Goal: Information Seeking & Learning: Learn about a topic

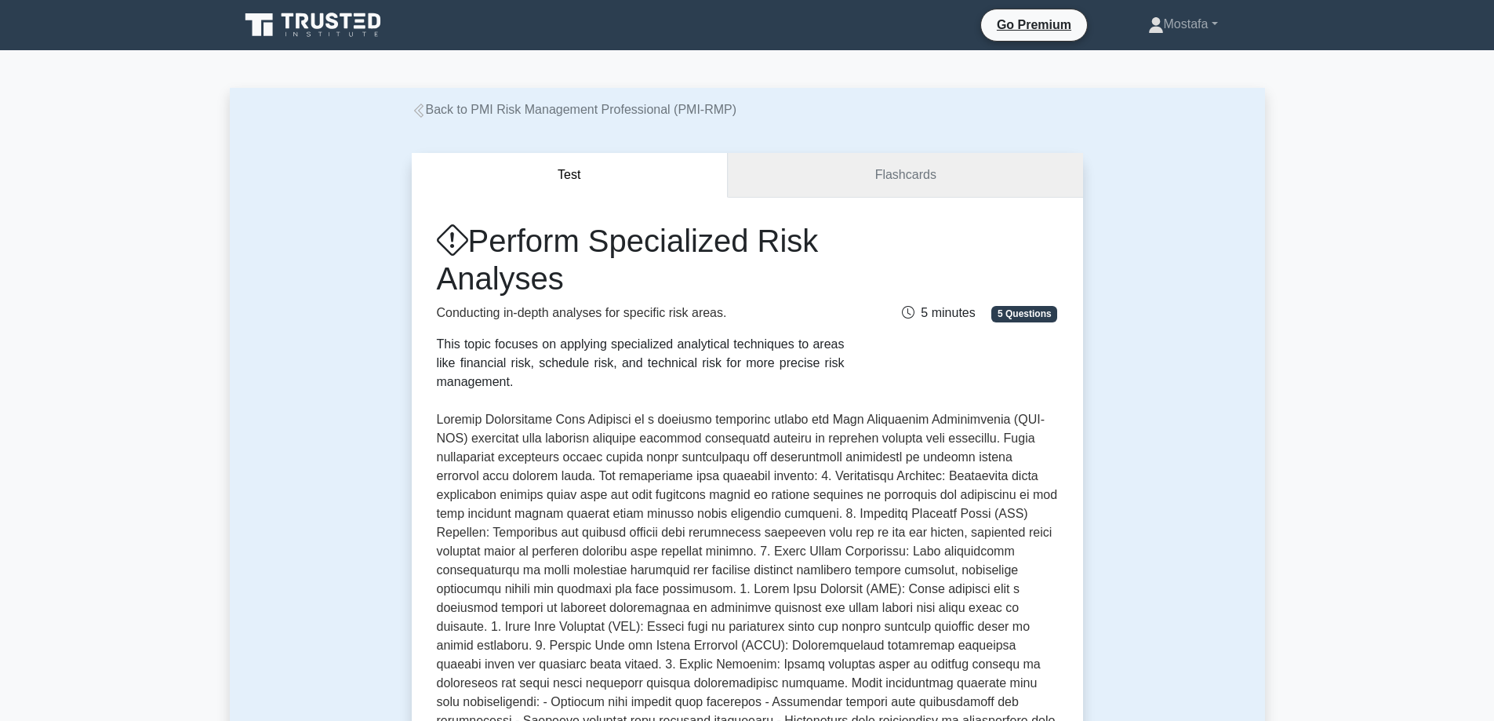
click at [959, 169] on link "Flashcards" at bounding box center [905, 175] width 354 height 45
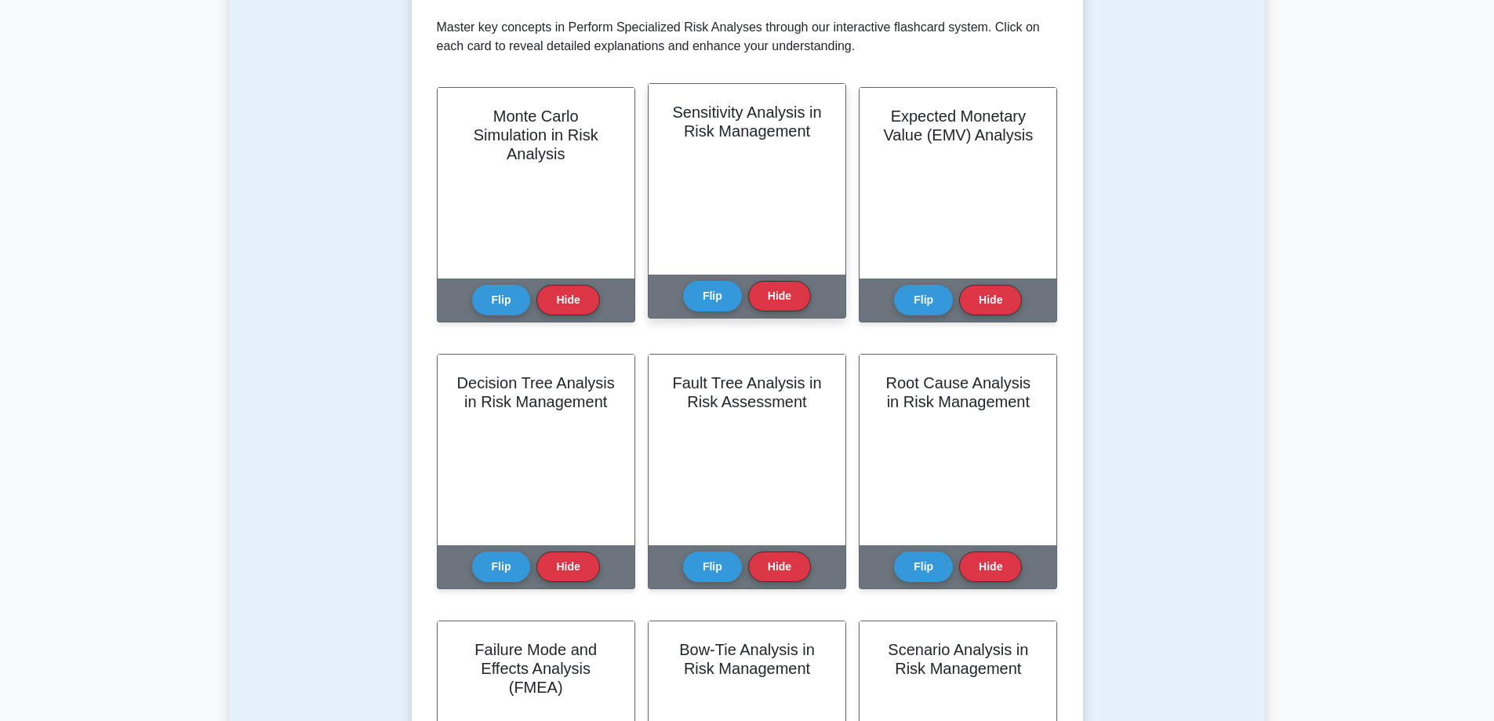
scroll to position [78, 0]
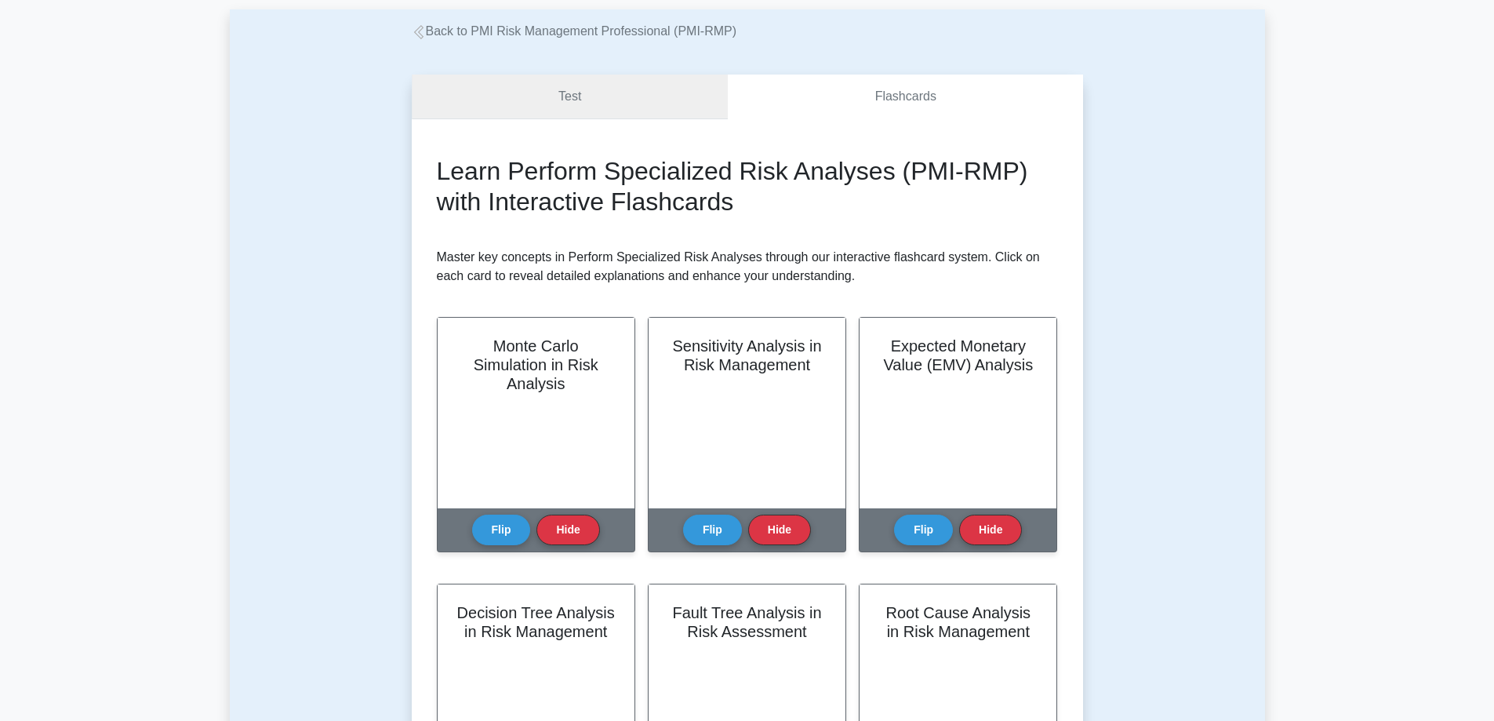
click at [683, 96] on link "Test" at bounding box center [570, 96] width 317 height 45
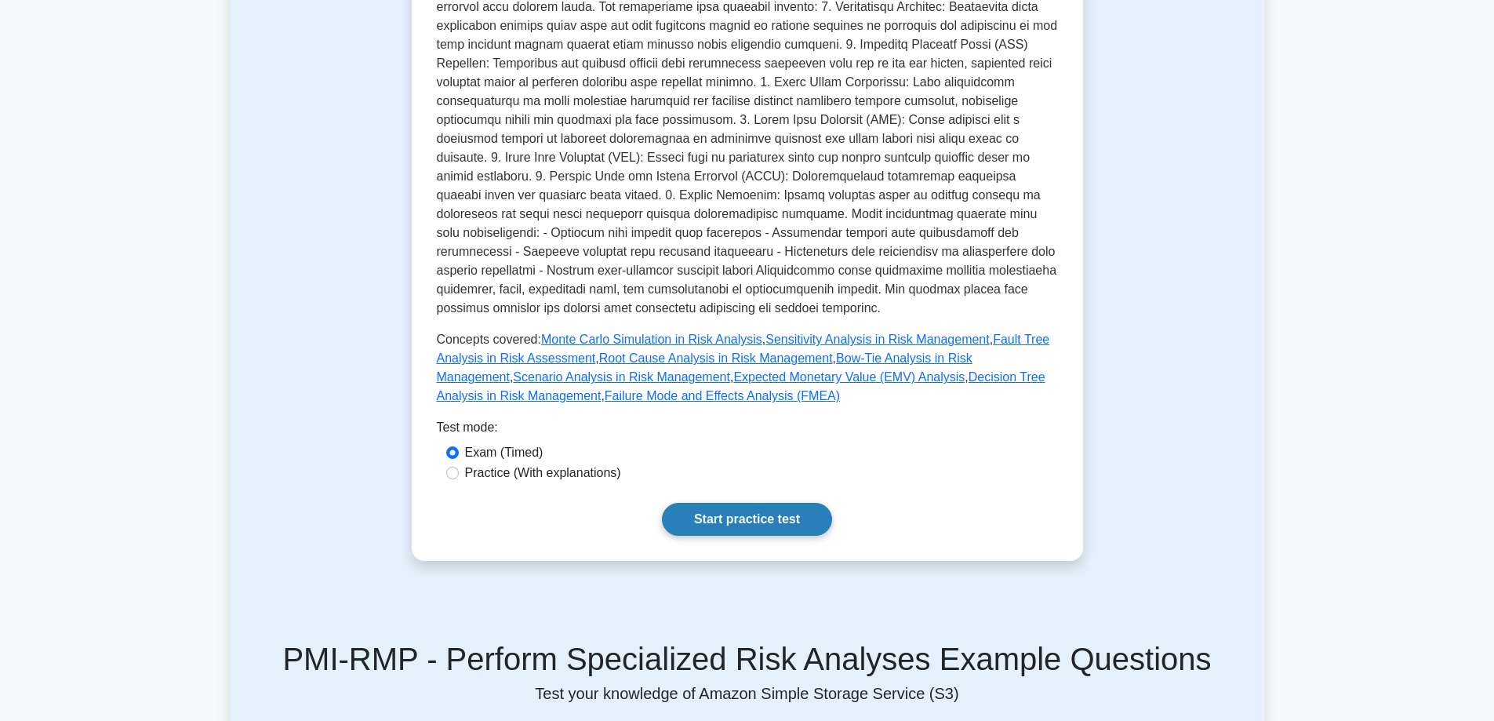
scroll to position [549, 0]
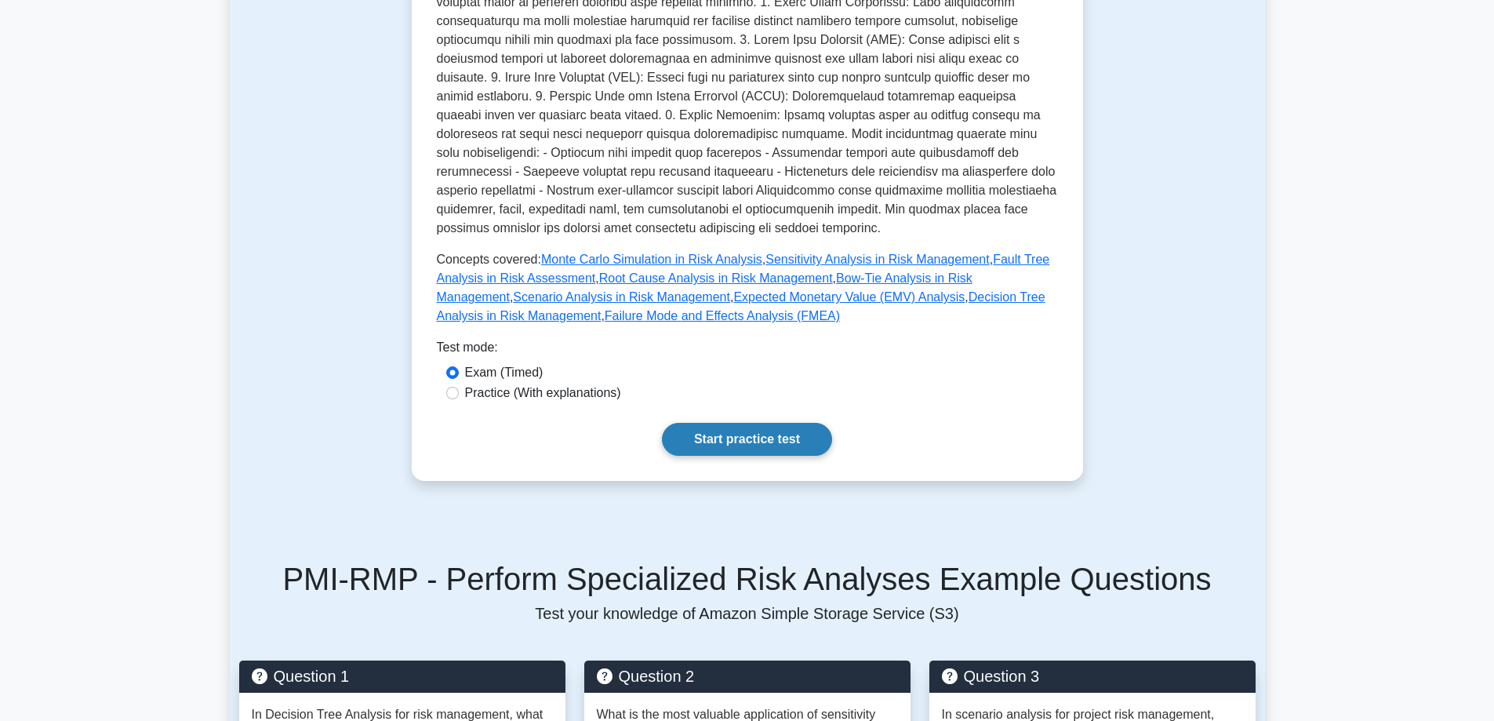
click at [766, 433] on link "Start practice test" at bounding box center [747, 439] width 170 height 33
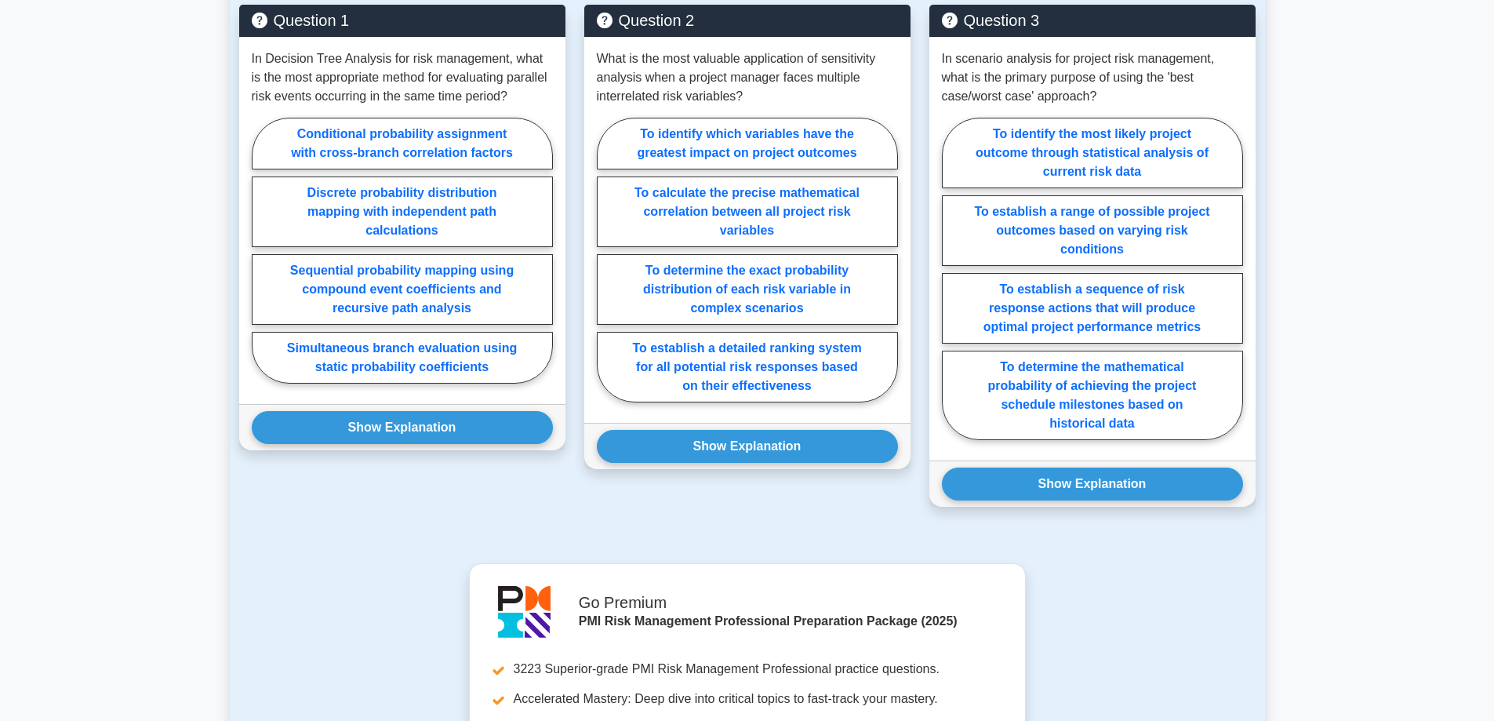
scroll to position [1176, 0]
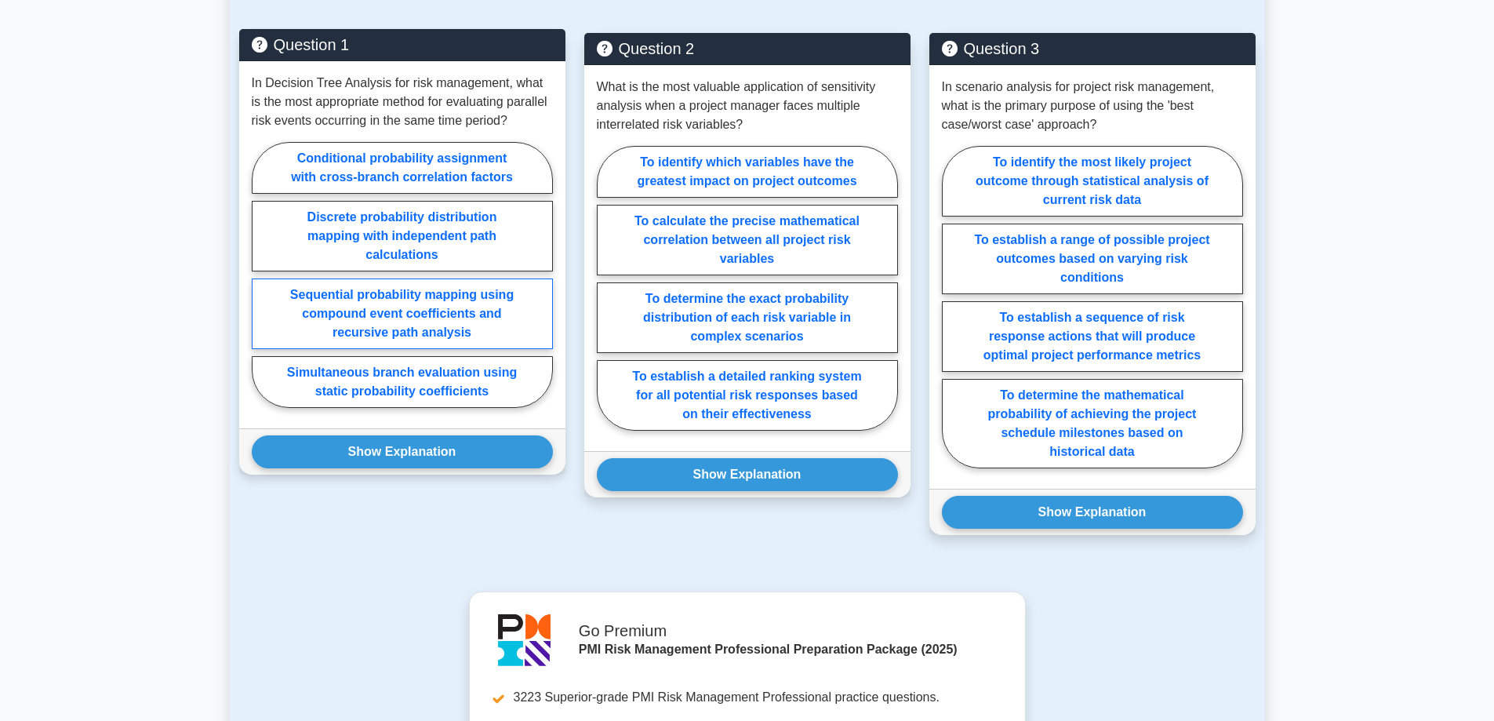
click at [484, 321] on label "Sequential probability mapping using compound event coefficients and recursive …" at bounding box center [402, 313] width 301 height 71
click at [262, 285] on input "Sequential probability mapping using compound event coefficients and recursive …" at bounding box center [257, 279] width 10 height 10
radio input "true"
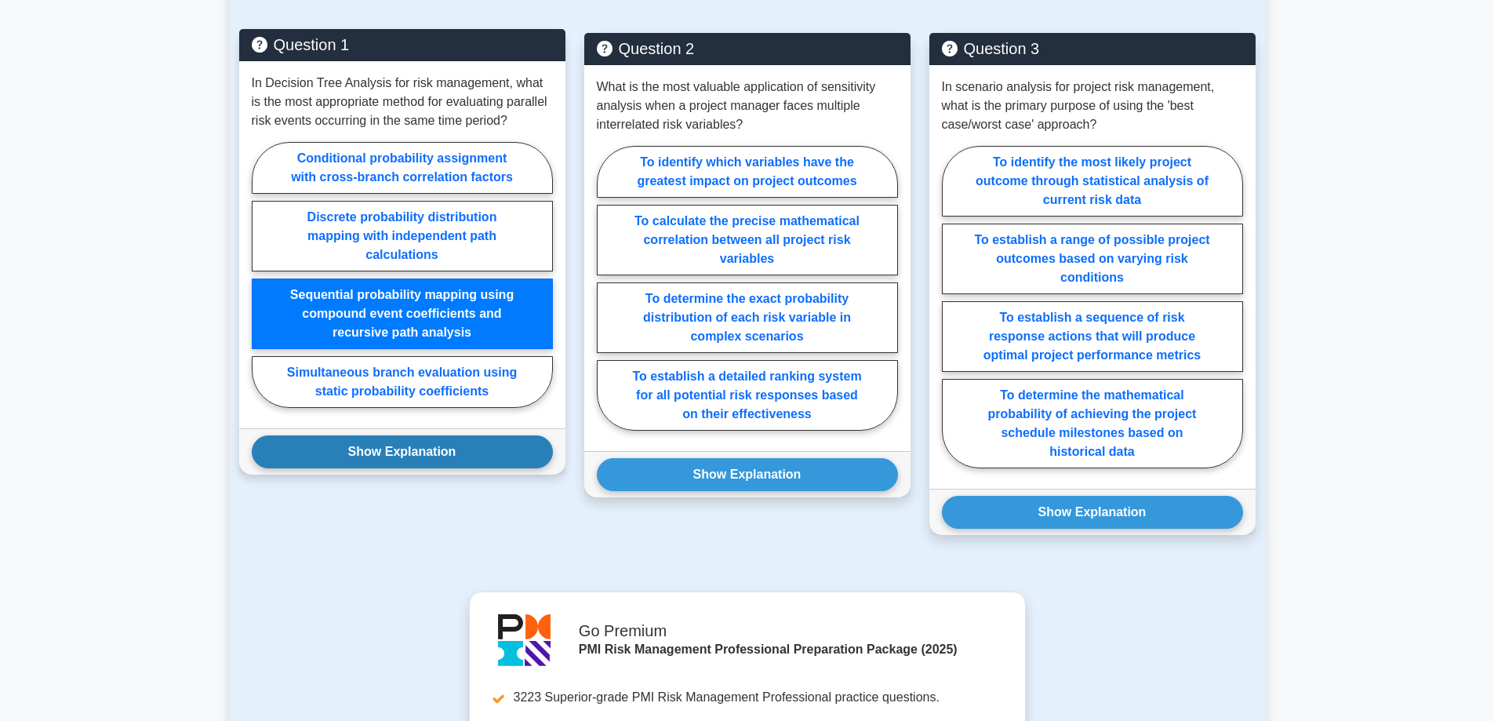
click at [488, 453] on button "Show Explanation" at bounding box center [402, 451] width 301 height 33
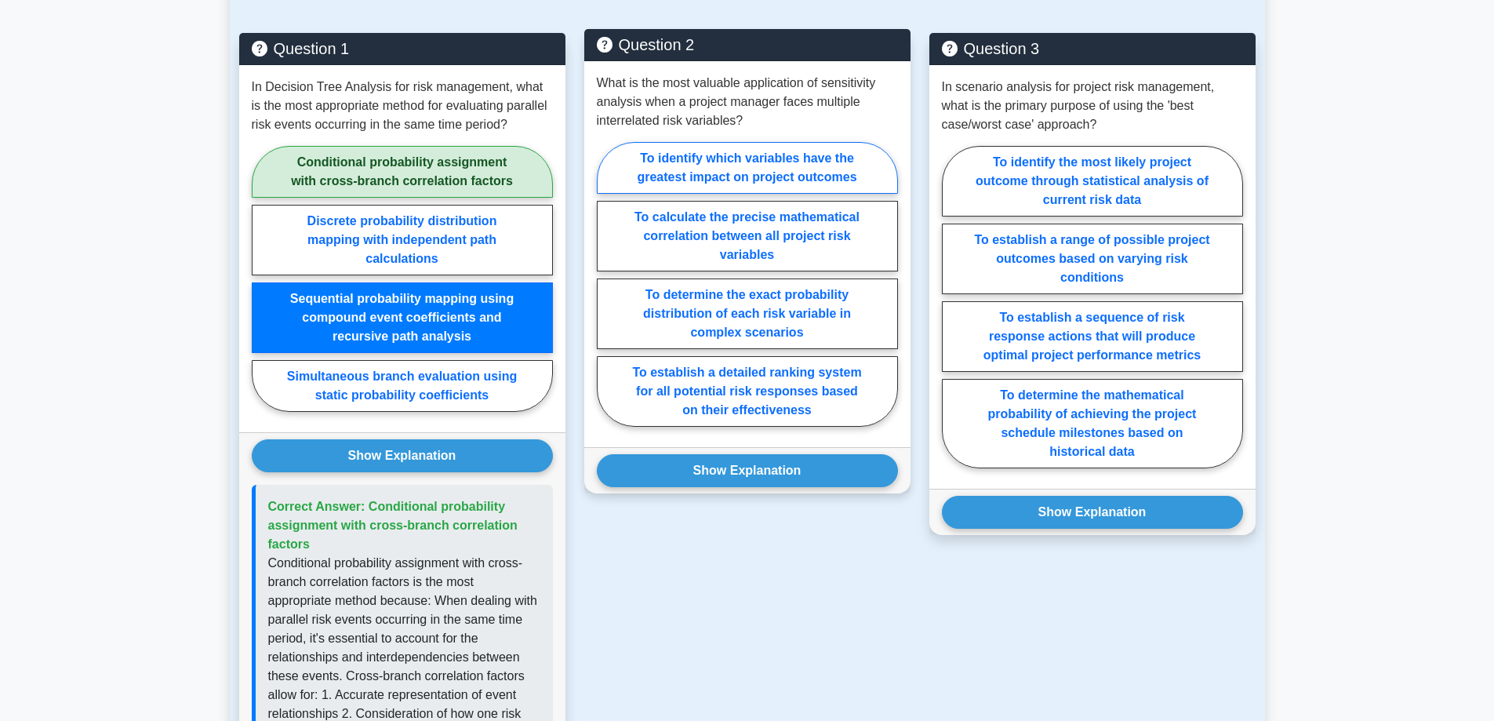
click at [830, 171] on label "To identify which variables have the greatest impact on project outcomes" at bounding box center [747, 168] width 301 height 52
click at [607, 284] on input "To identify which variables have the greatest impact on project outcomes" at bounding box center [602, 289] width 10 height 10
radio input "true"
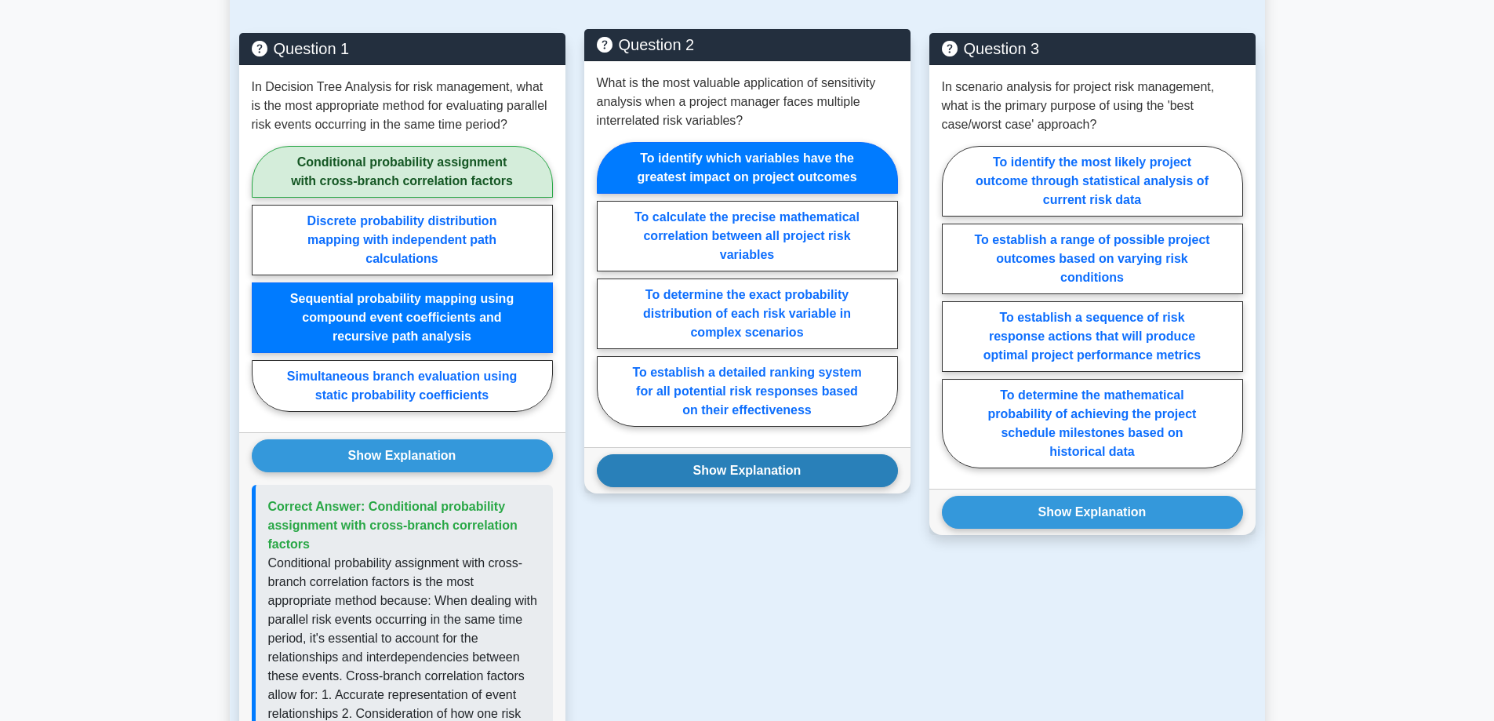
click at [841, 469] on button "Show Explanation" at bounding box center [747, 470] width 301 height 33
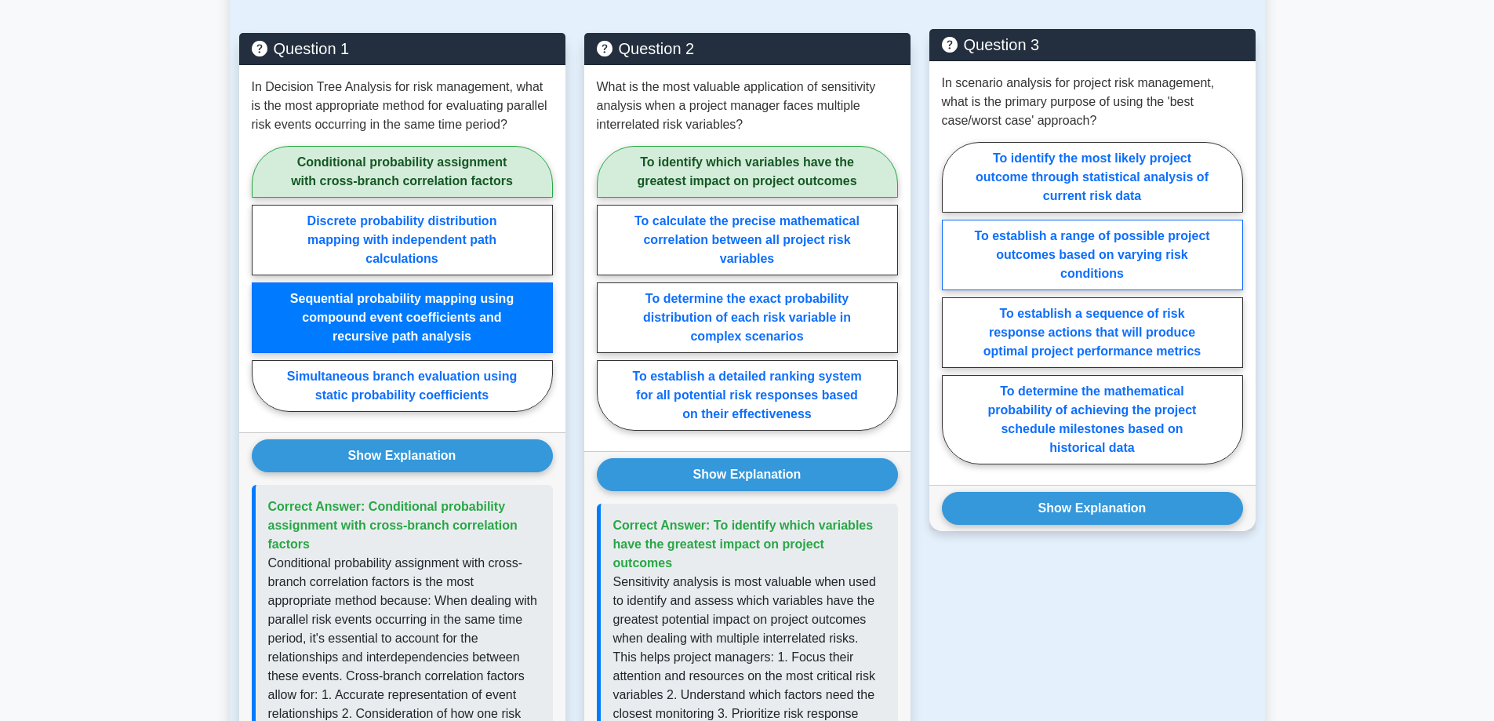
click at [1182, 252] on label "To establish a range of possible project outcomes based on varying risk conditi…" at bounding box center [1092, 255] width 301 height 71
click at [952, 303] on input "To establish a range of possible project outcomes based on varying risk conditi…" at bounding box center [947, 308] width 10 height 10
radio input "true"
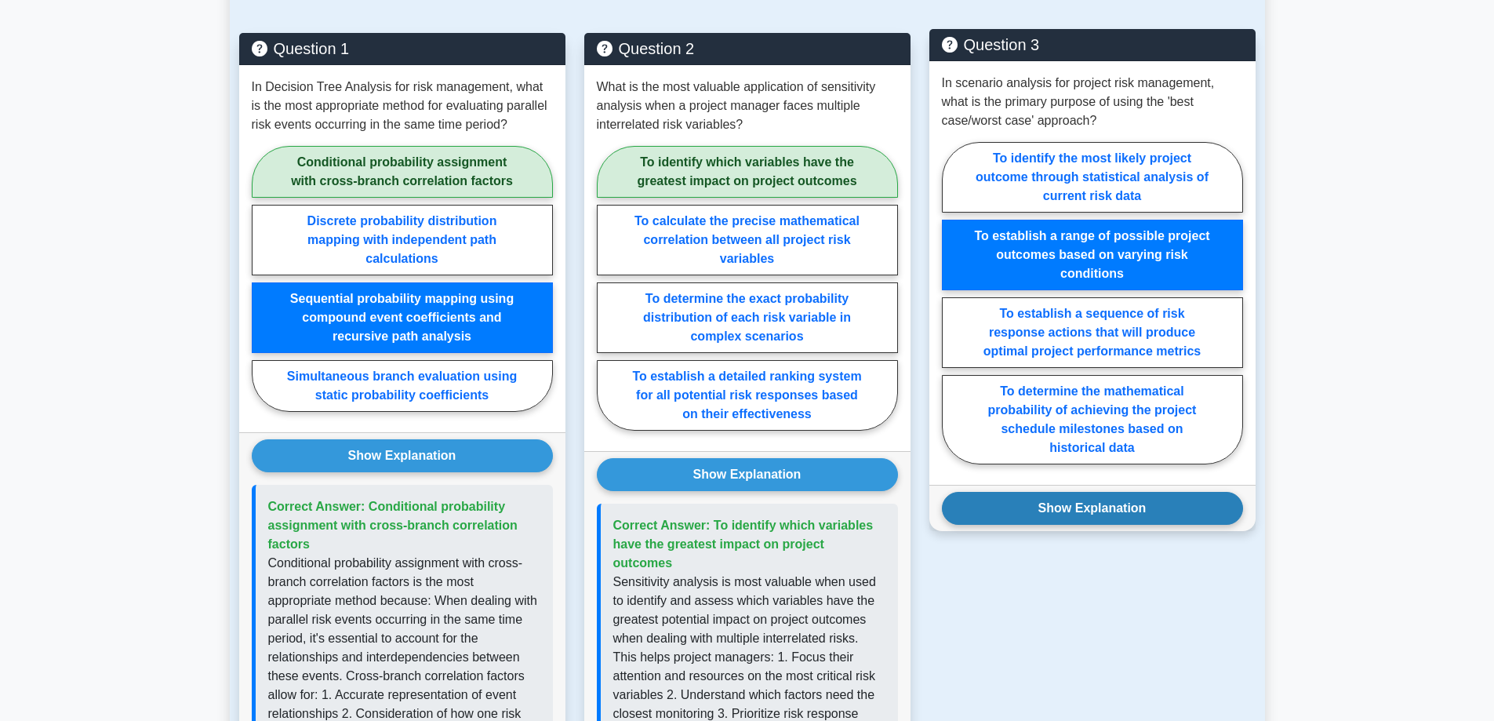
click at [1178, 511] on button "Show Explanation" at bounding box center [1092, 508] width 301 height 33
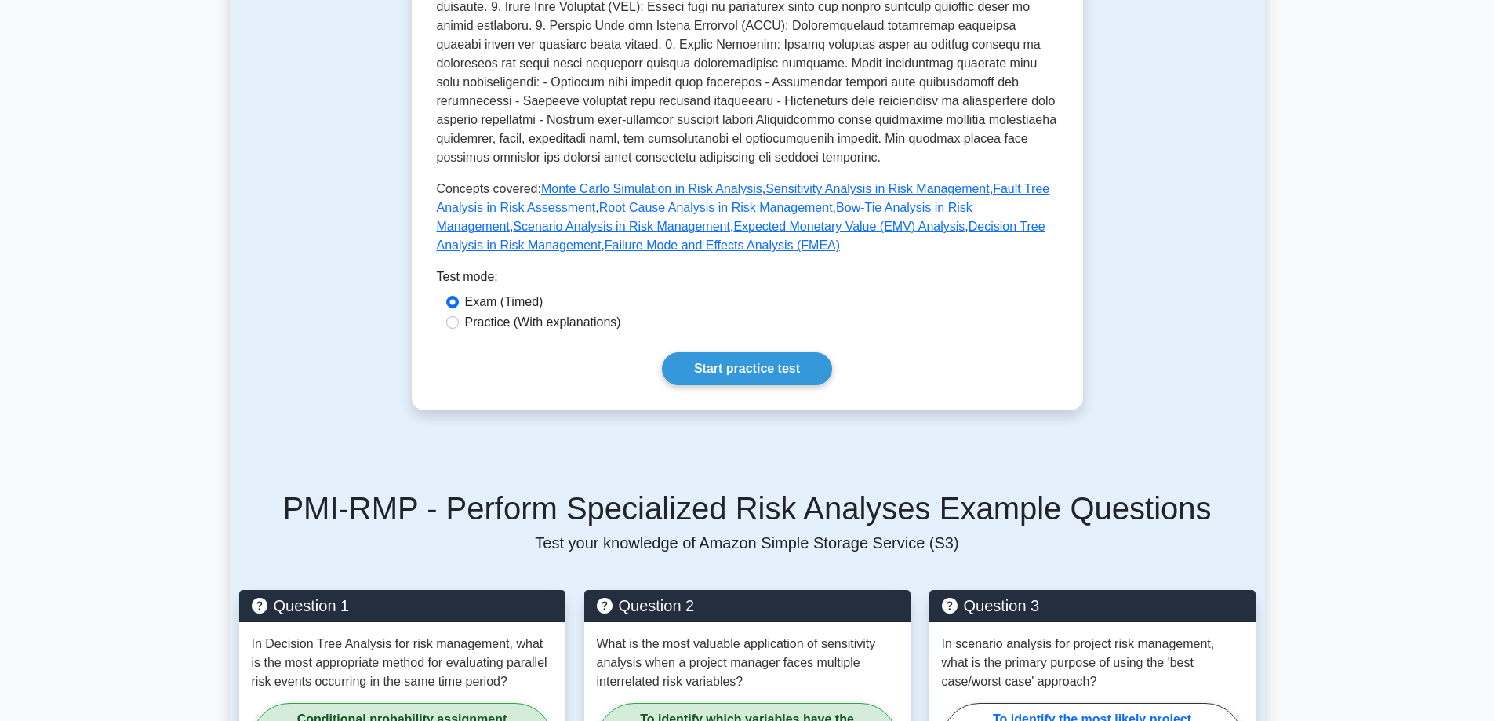
scroll to position [706, 0]
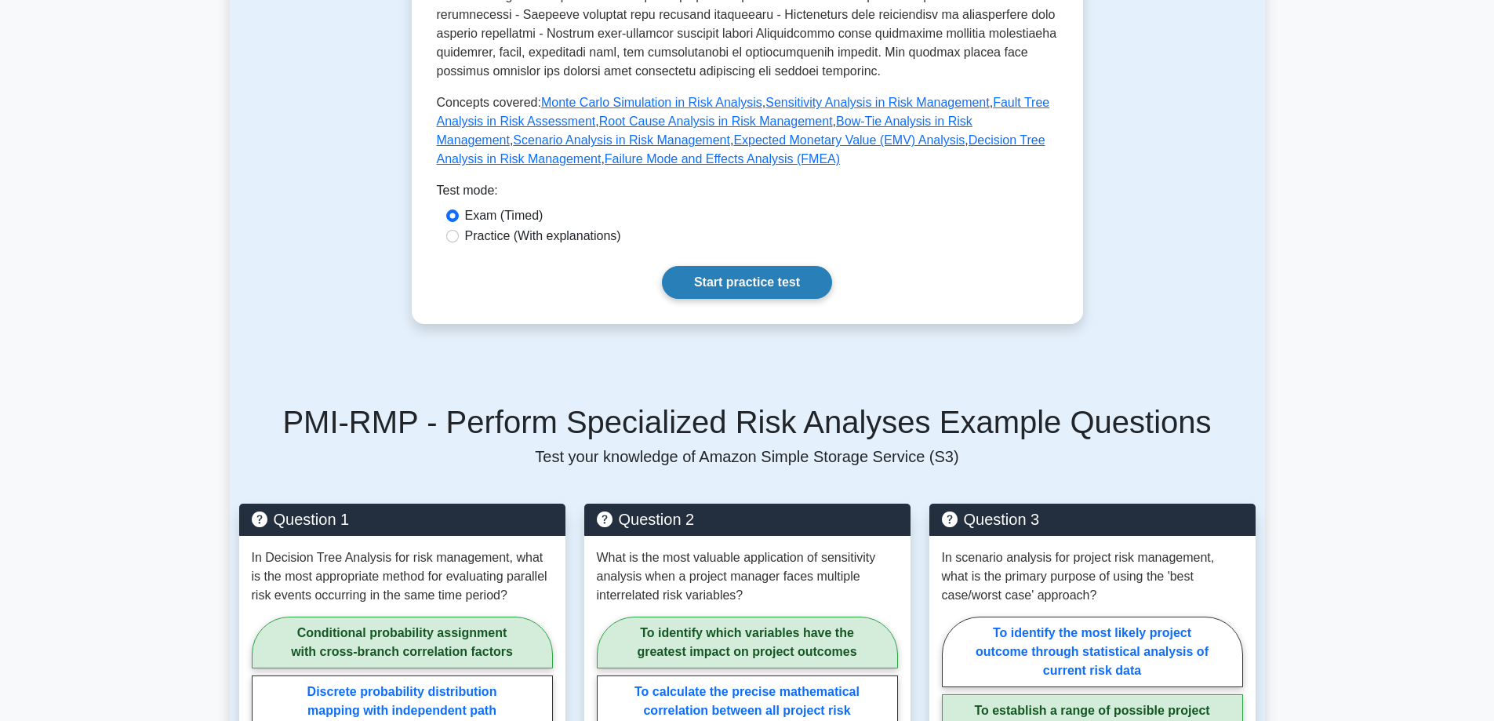
click at [779, 277] on link "Start practice test" at bounding box center [747, 282] width 170 height 33
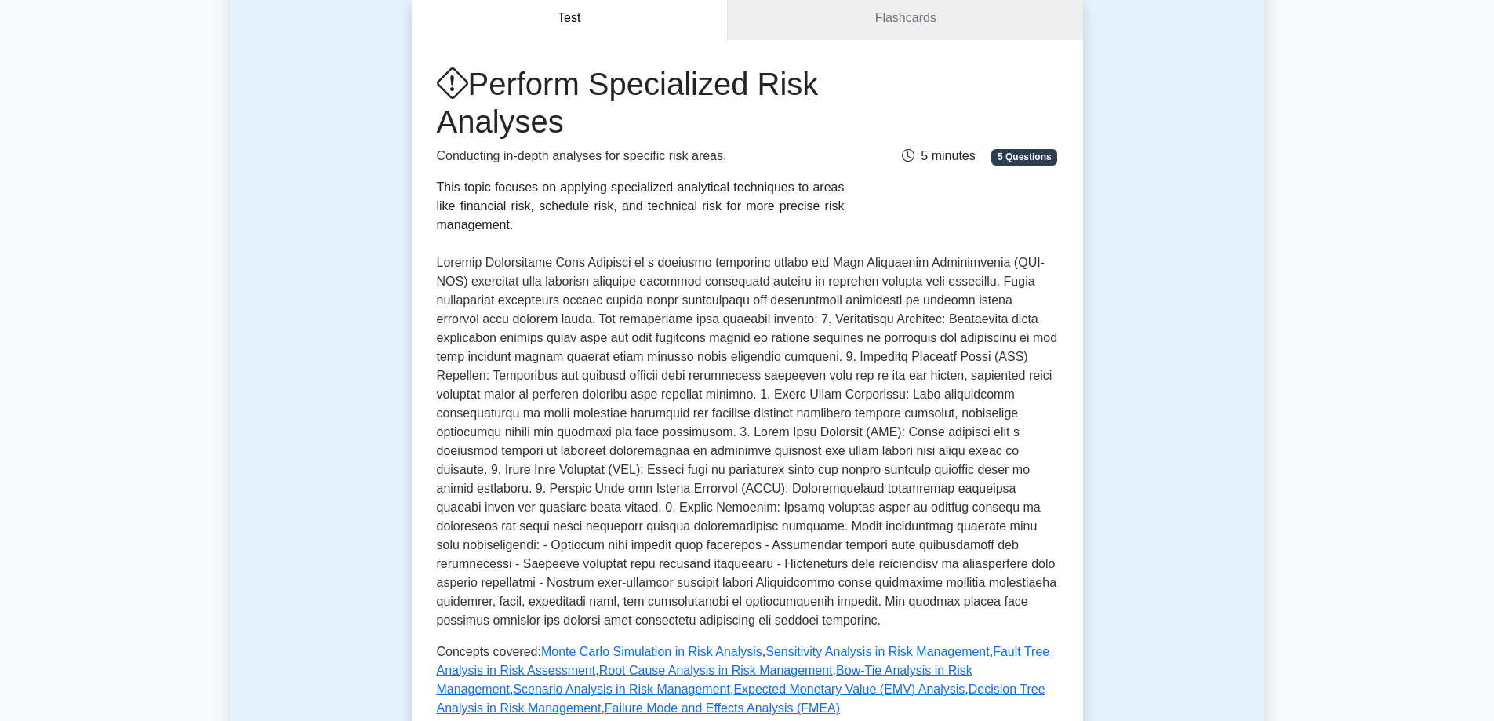
scroll to position [0, 0]
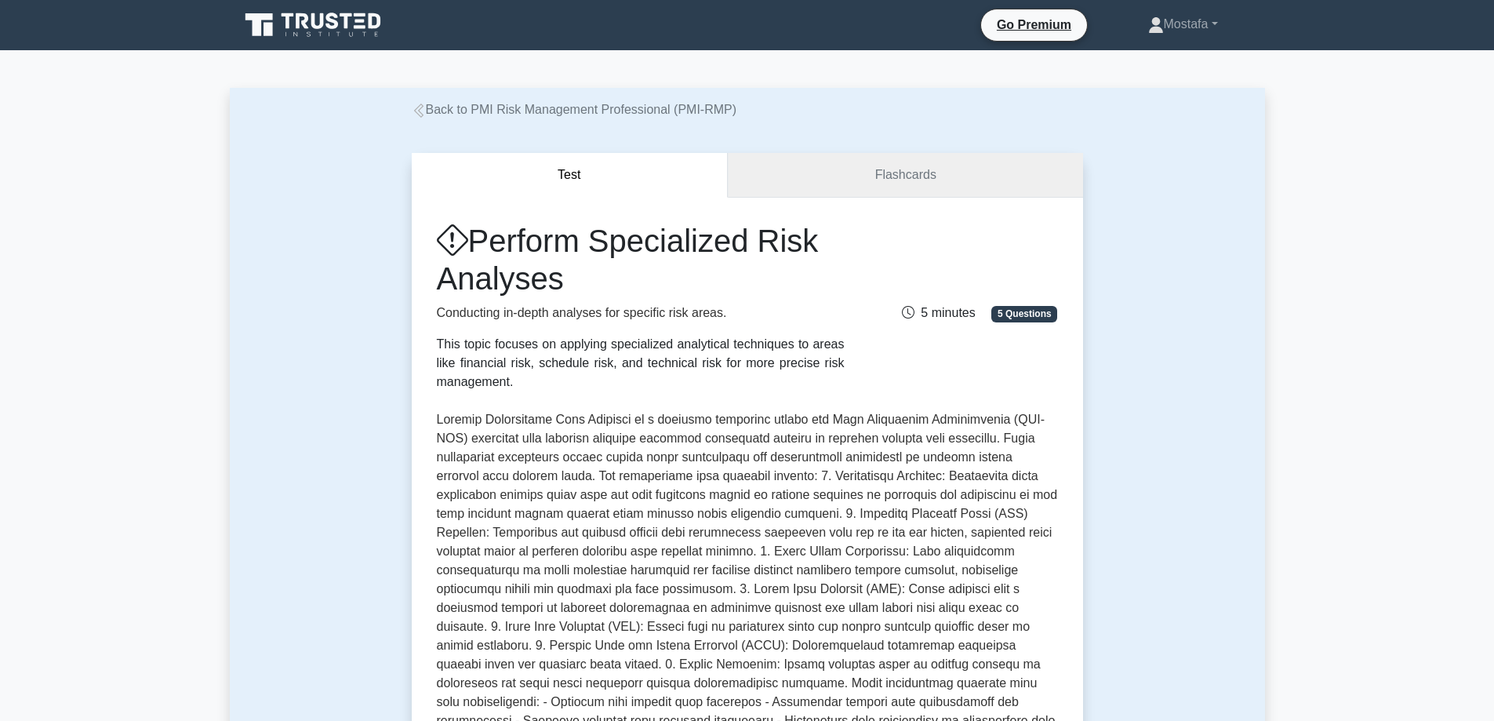
click at [804, 163] on link "Flashcards" at bounding box center [905, 175] width 354 height 45
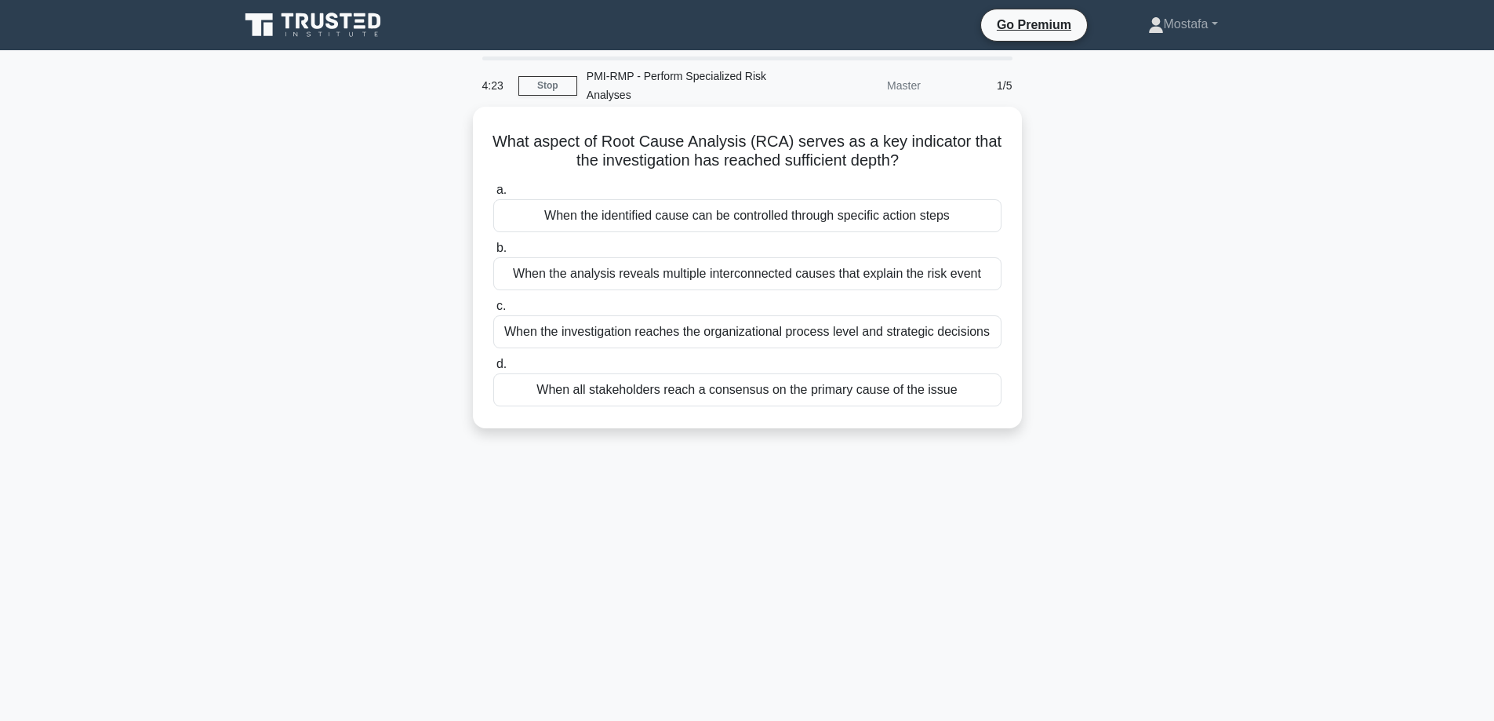
click at [990, 274] on div "When the analysis reveals multiple interconnected causes that explain the risk …" at bounding box center [747, 273] width 508 height 33
click at [493, 253] on input "b. When the analysis reveals multiple interconnected causes that explain the ri…" at bounding box center [493, 248] width 0 height 10
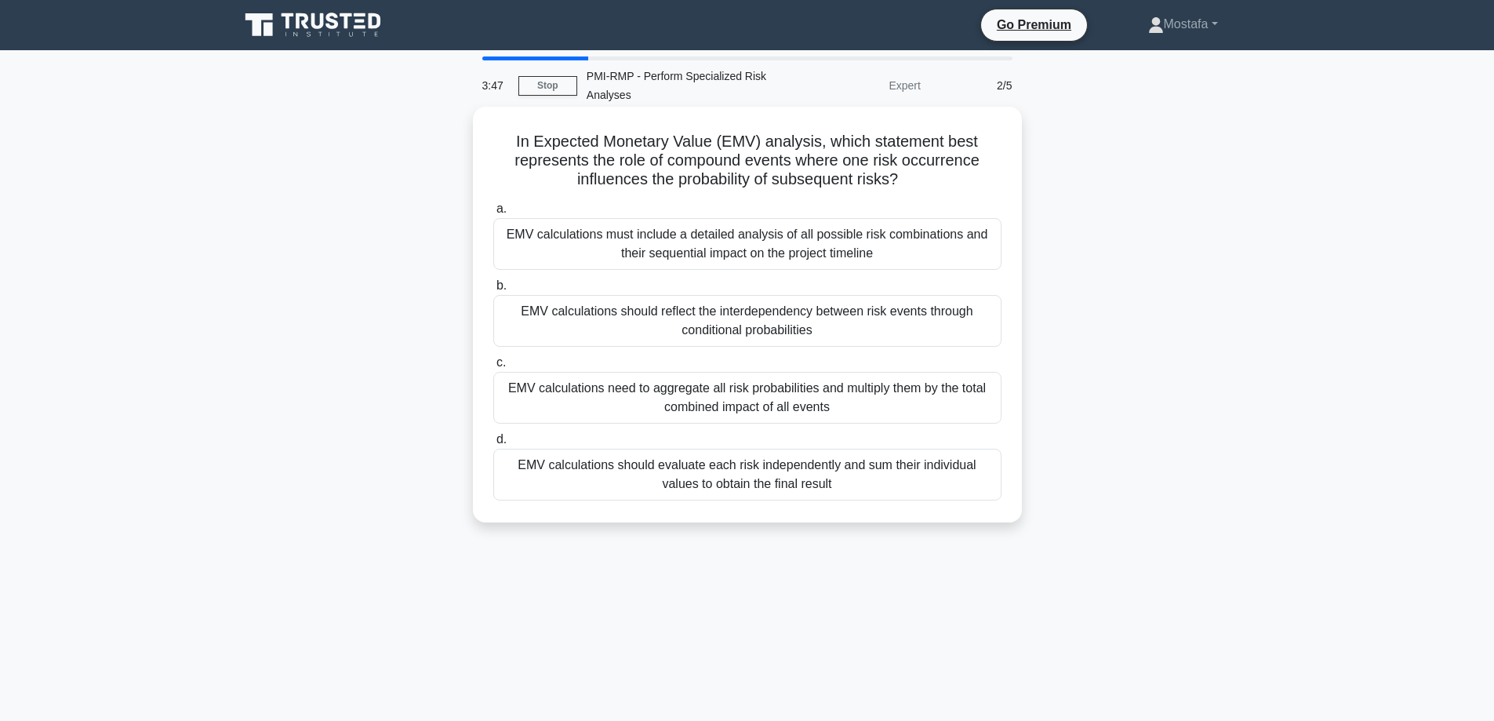
click at [935, 482] on div "EMV calculations should evaluate each risk independently and sum their individu…" at bounding box center [747, 474] width 508 height 52
click at [493, 445] on input "d. EMV calculations should evaluate each risk independently and sum their indiv…" at bounding box center [493, 439] width 0 height 10
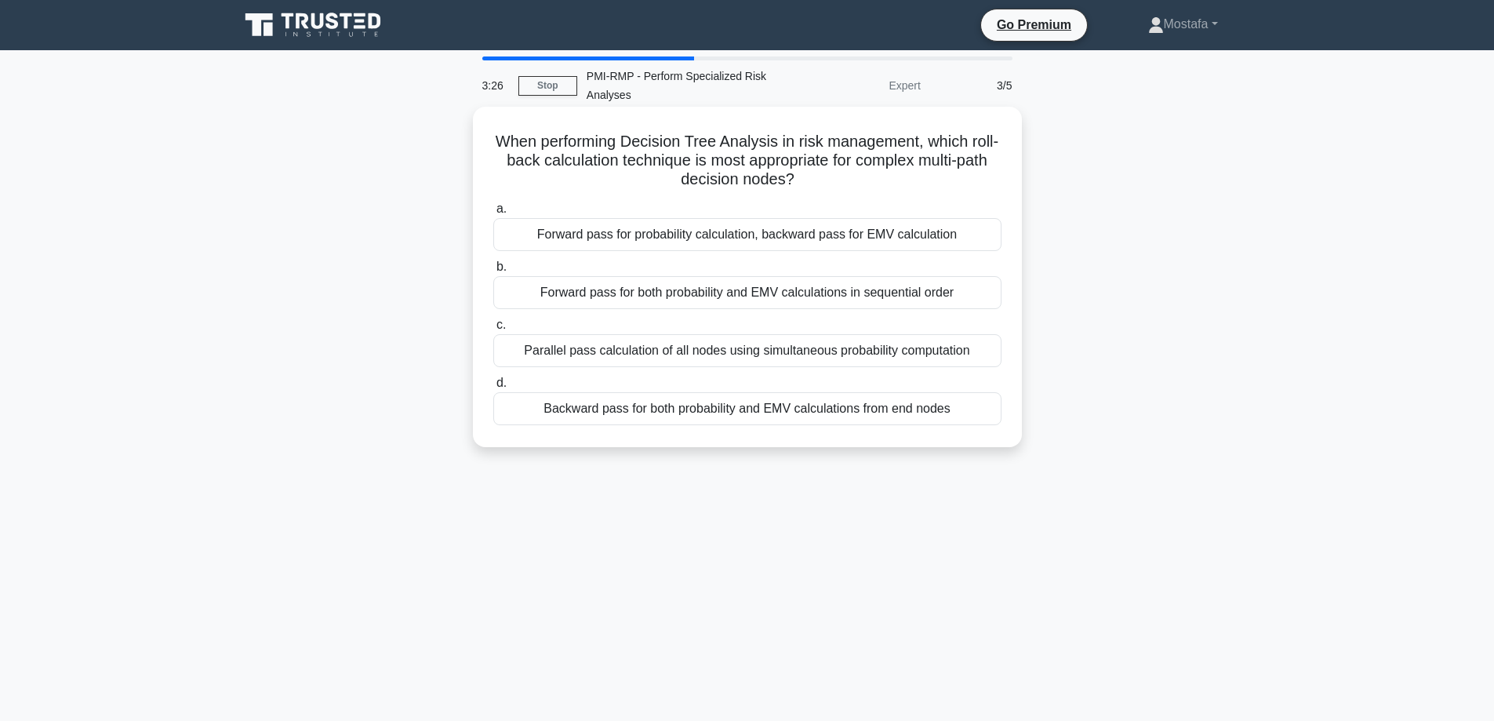
click at [988, 413] on div "Backward pass for both probability and EMV calculations from end nodes" at bounding box center [747, 408] width 508 height 33
click at [493, 388] on input "d. Backward pass for both probability and EMV calculations from end nodes" at bounding box center [493, 383] width 0 height 10
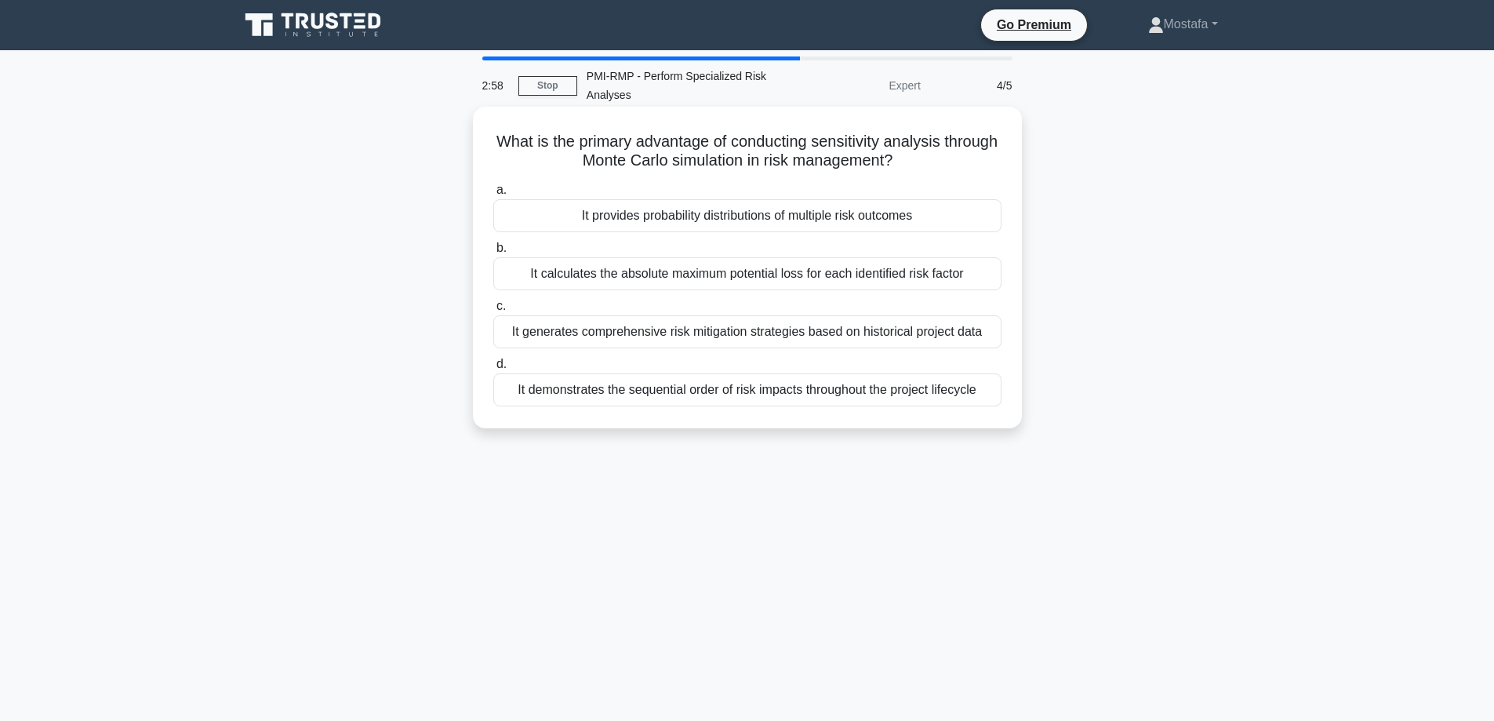
click at [993, 280] on div "It calculates the absolute maximum potential loss for each identified risk fact…" at bounding box center [747, 273] width 508 height 33
click at [493, 253] on input "b. It calculates the absolute maximum potential loss for each identified risk f…" at bounding box center [493, 248] width 0 height 10
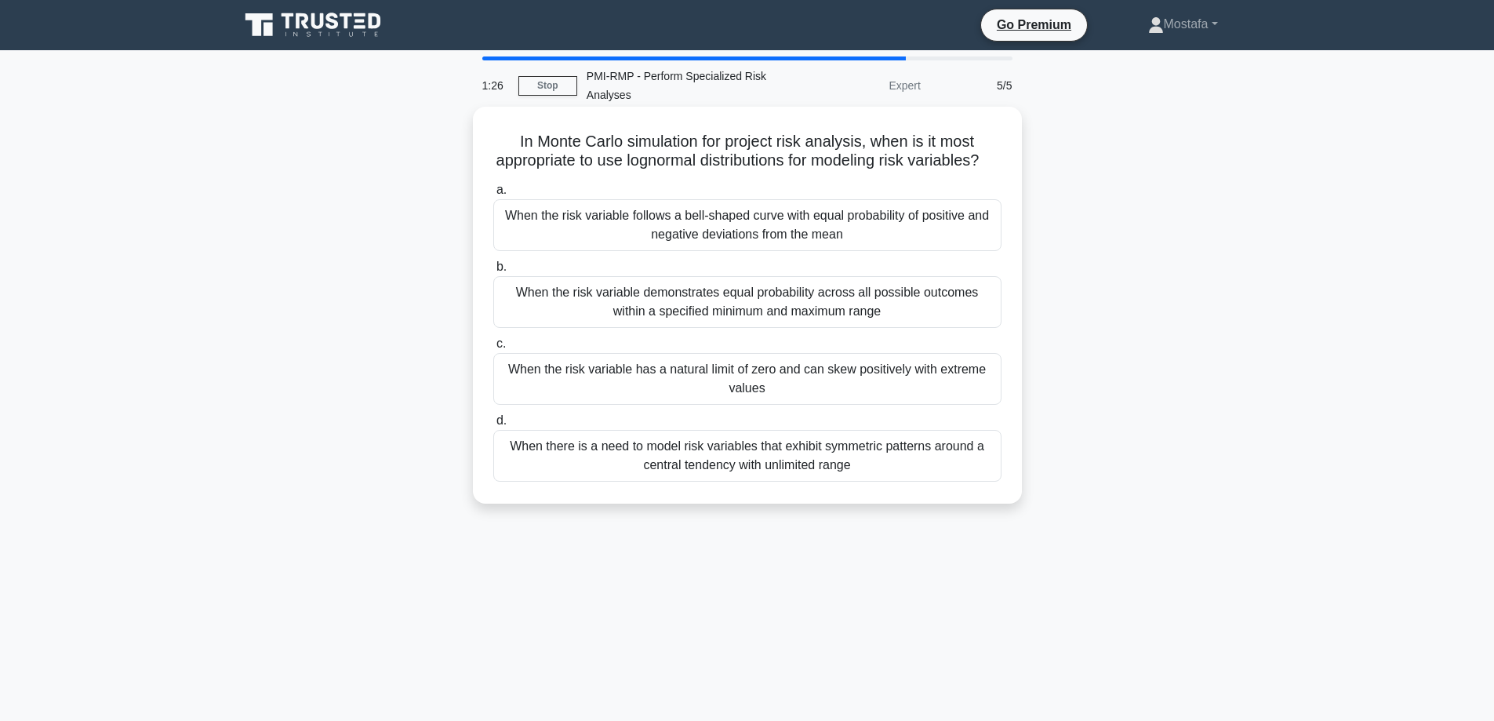
click at [987, 478] on div "When there is a need to model risk variables that exhibit symmetric patterns ar…" at bounding box center [747, 456] width 508 height 52
click at [493, 426] on input "d. When there is a need to model risk variables that exhibit symmetric patterns…" at bounding box center [493, 421] width 0 height 10
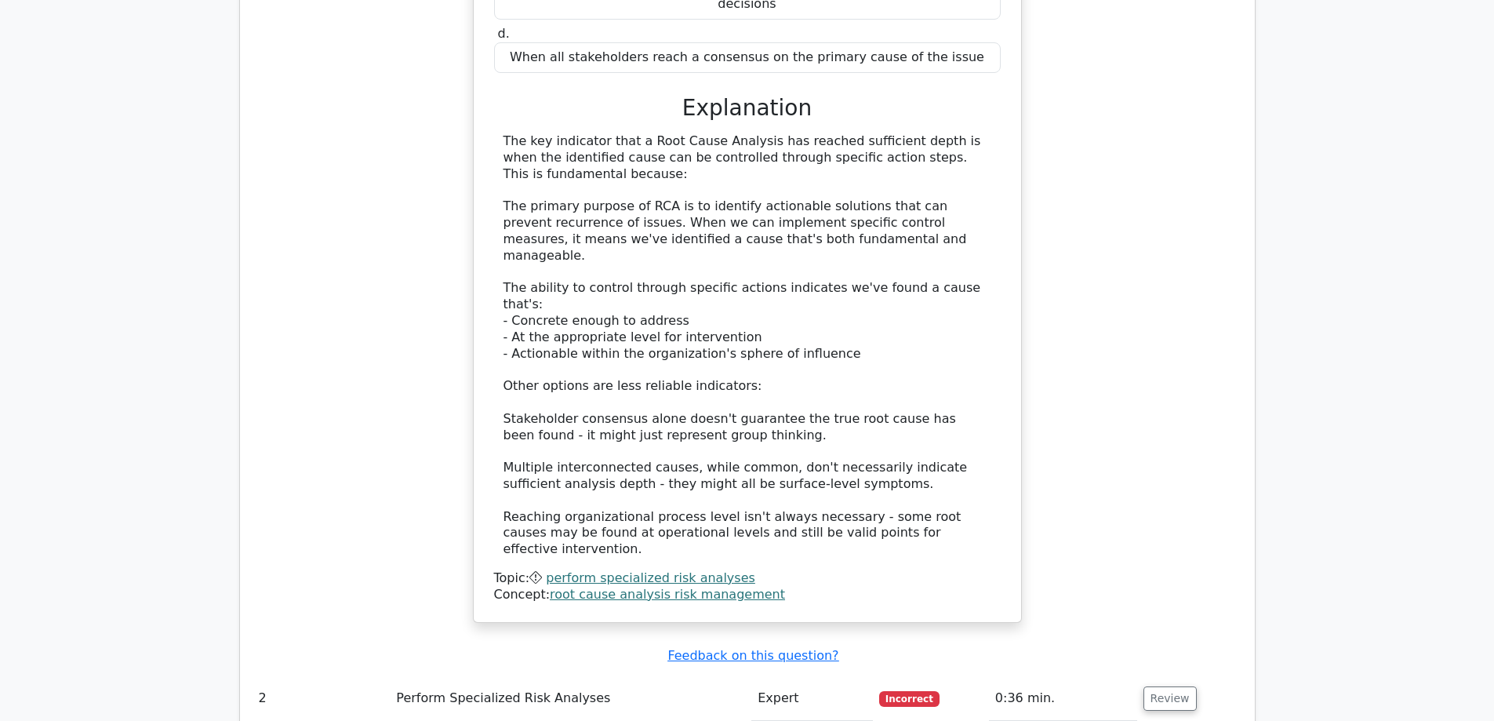
scroll to position [1490, 0]
click at [1160, 683] on button "Review" at bounding box center [1169, 695] width 53 height 24
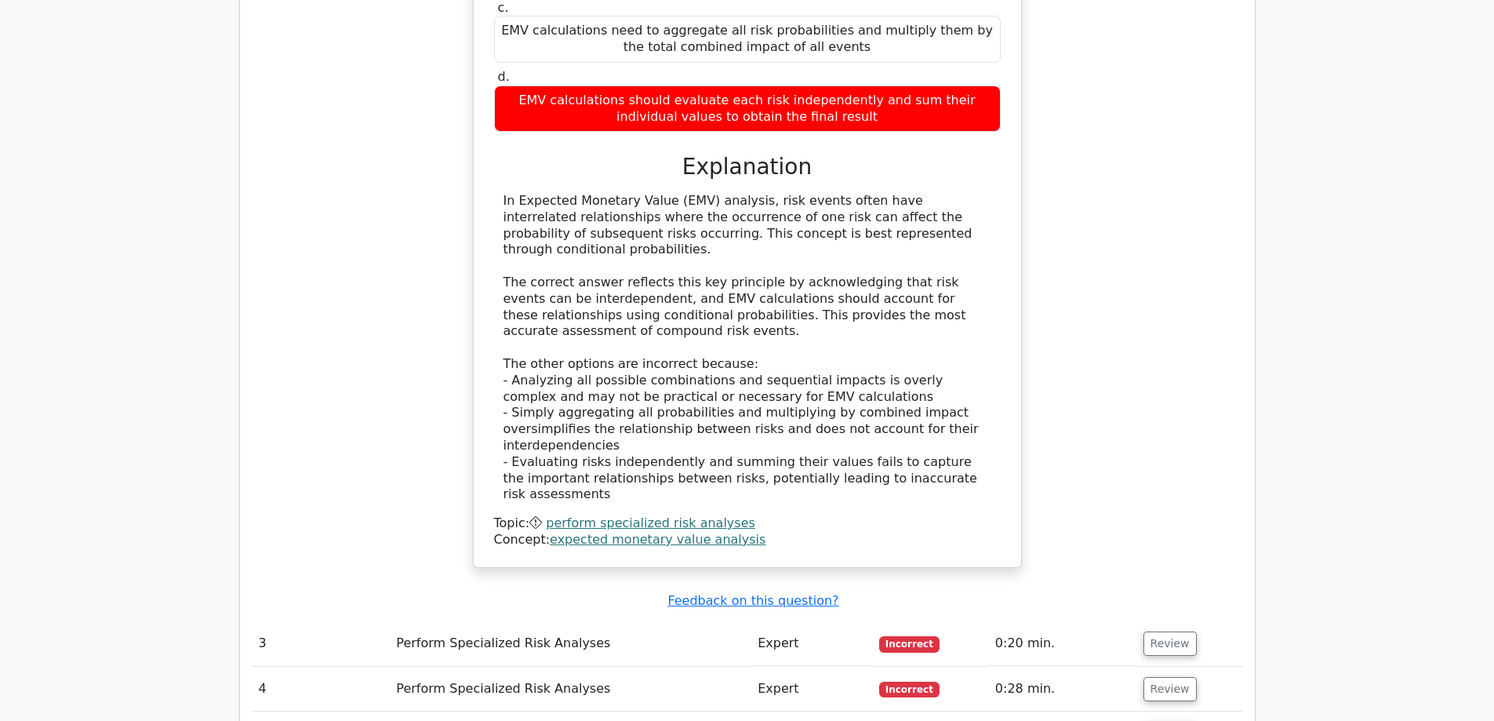
scroll to position [2587, 0]
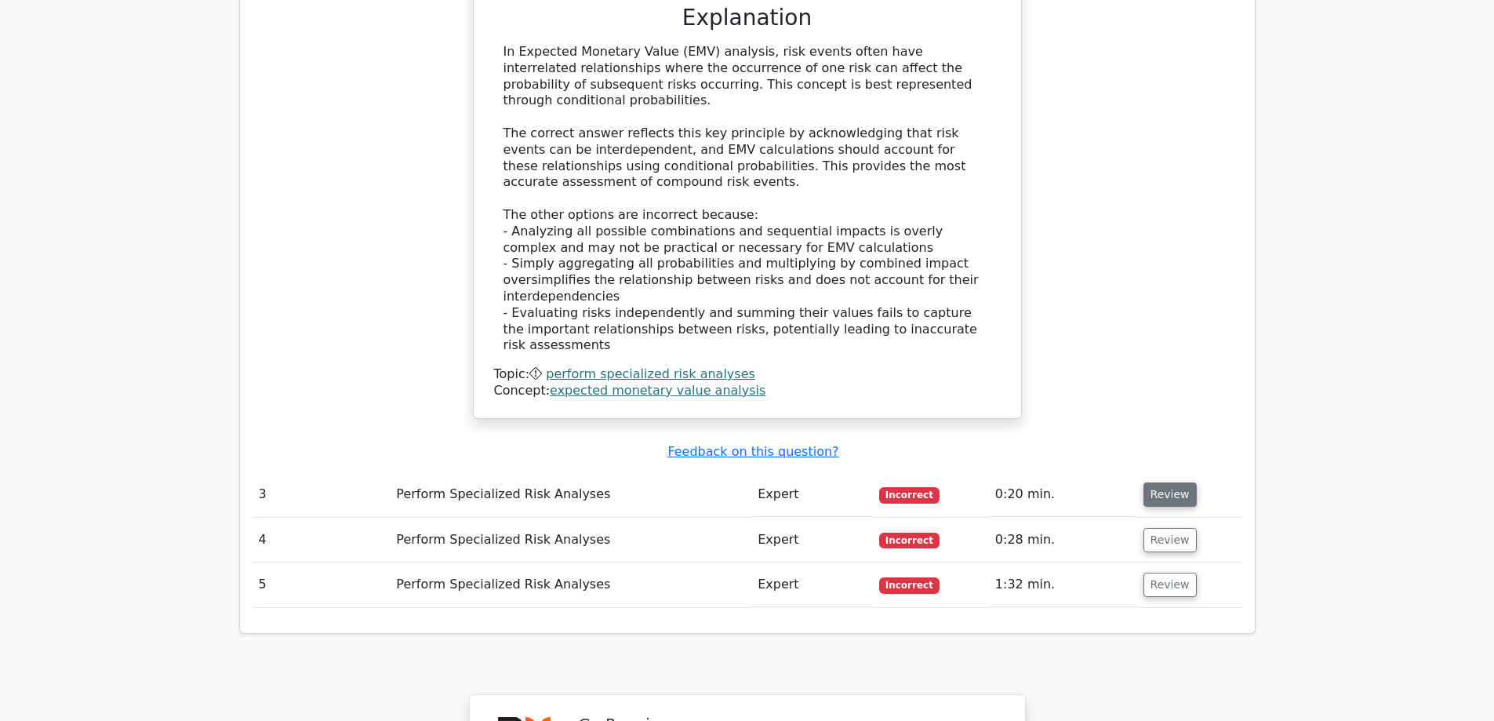
click at [1158, 482] on button "Review" at bounding box center [1169, 494] width 53 height 24
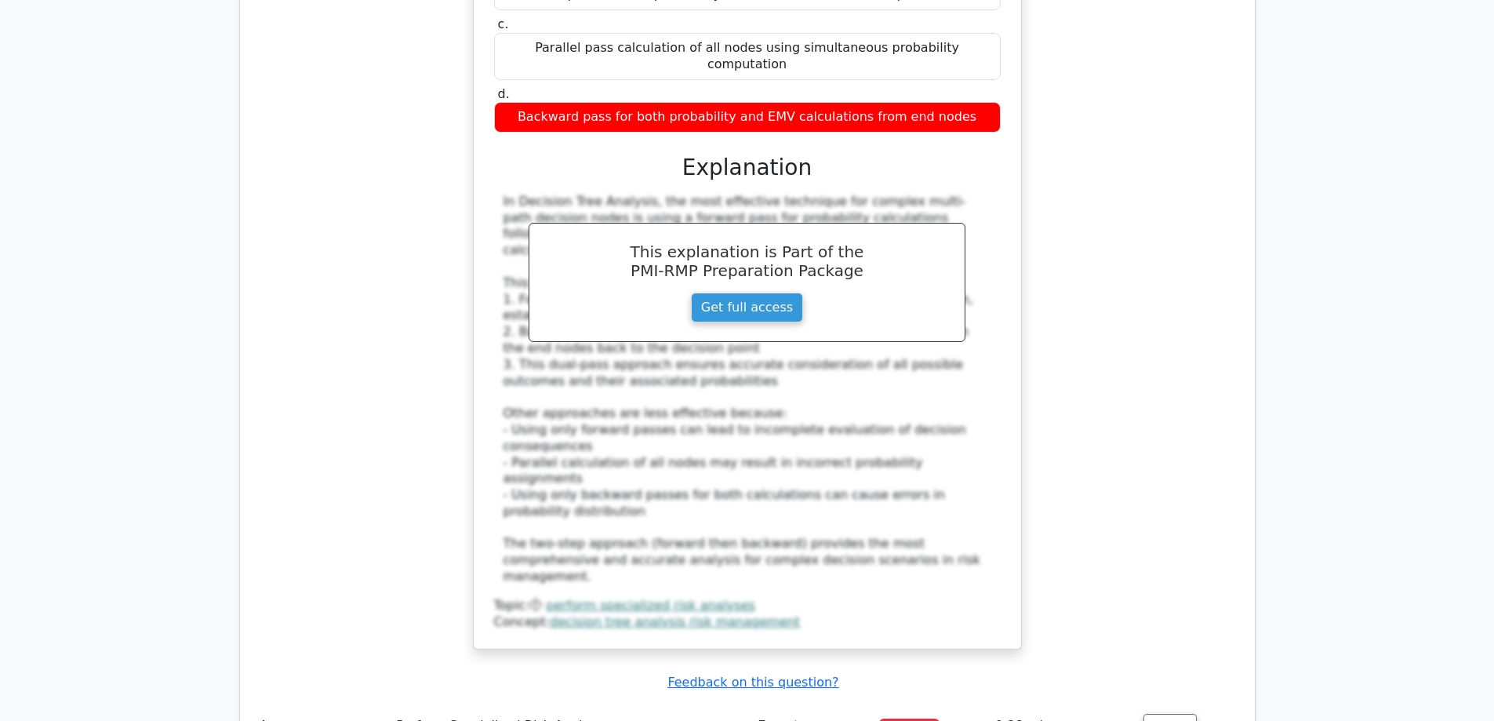
scroll to position [3293, 0]
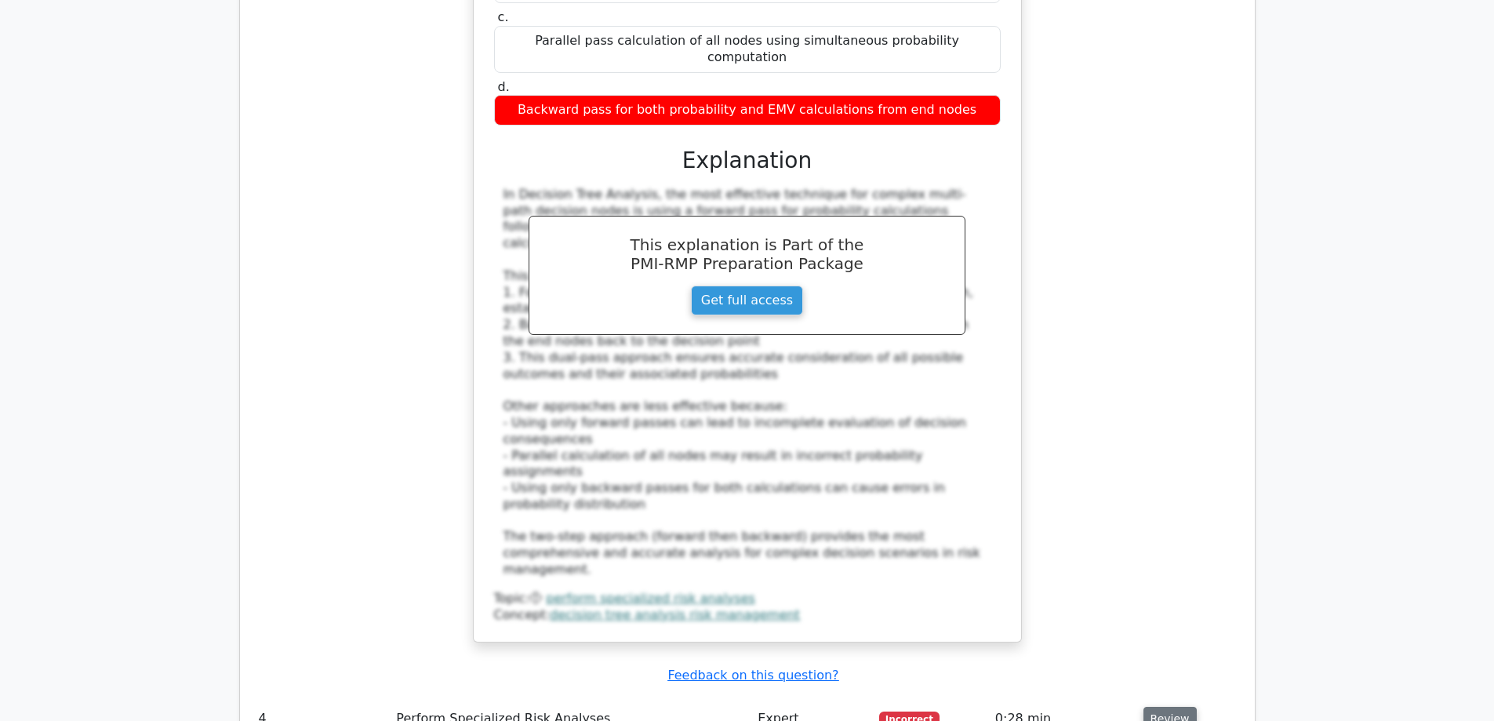
click at [1164, 706] on button "Review" at bounding box center [1169, 718] width 53 height 24
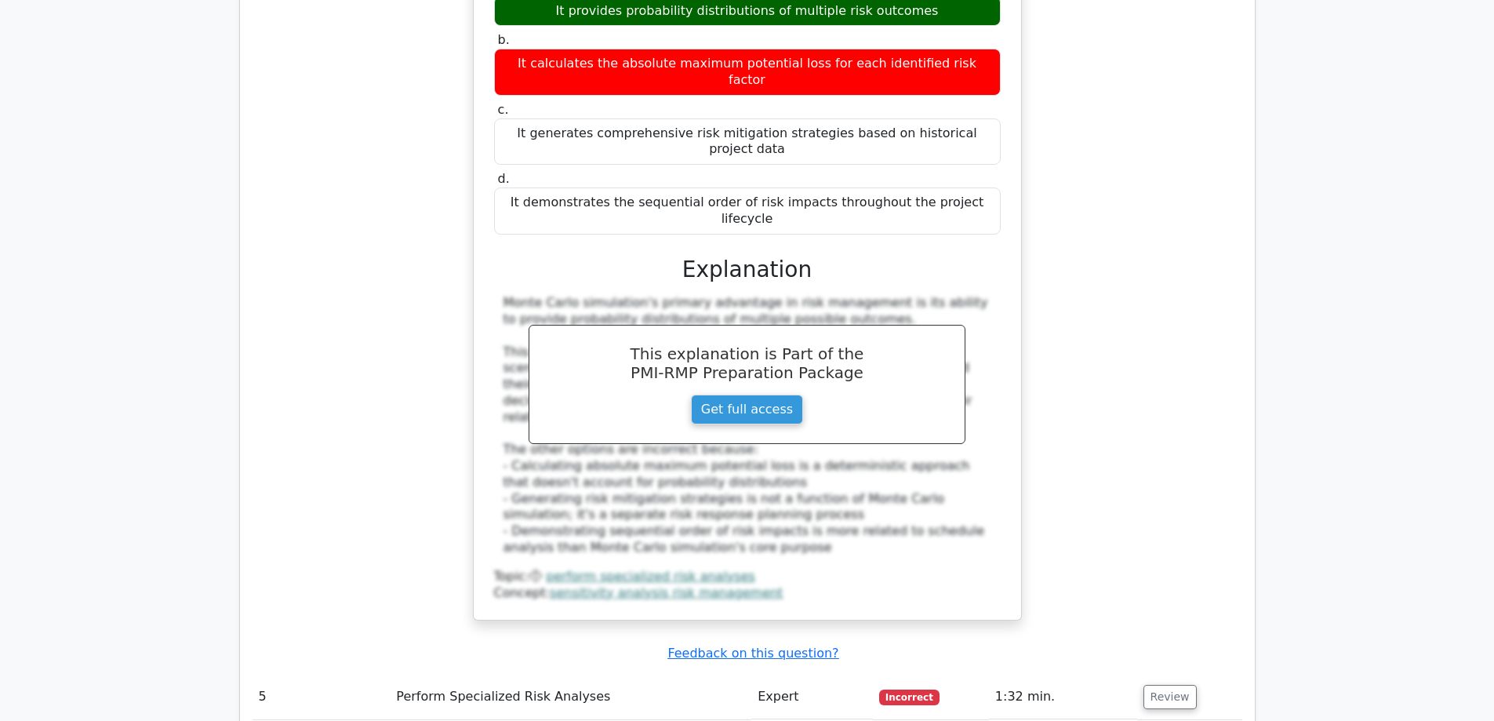
scroll to position [4156, 0]
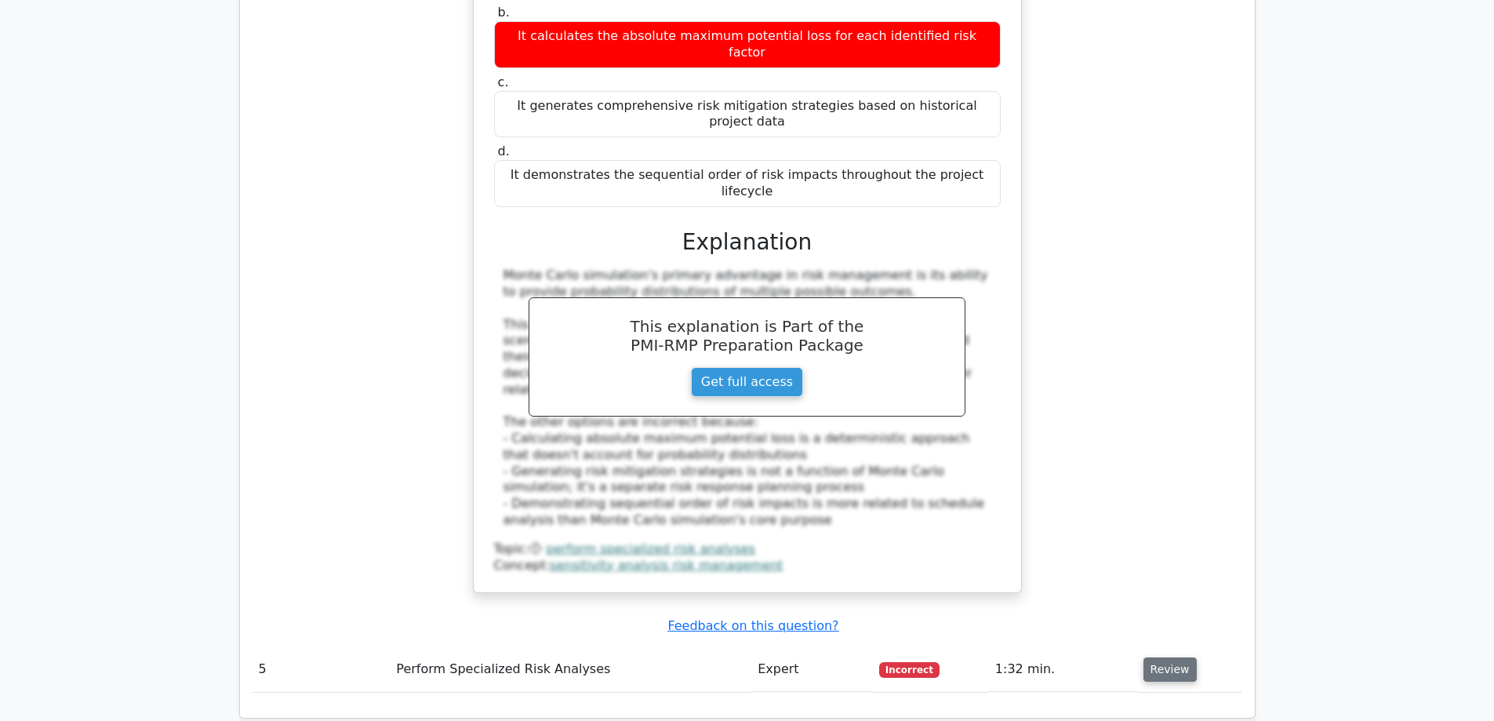
click at [1160, 657] on button "Review" at bounding box center [1169, 669] width 53 height 24
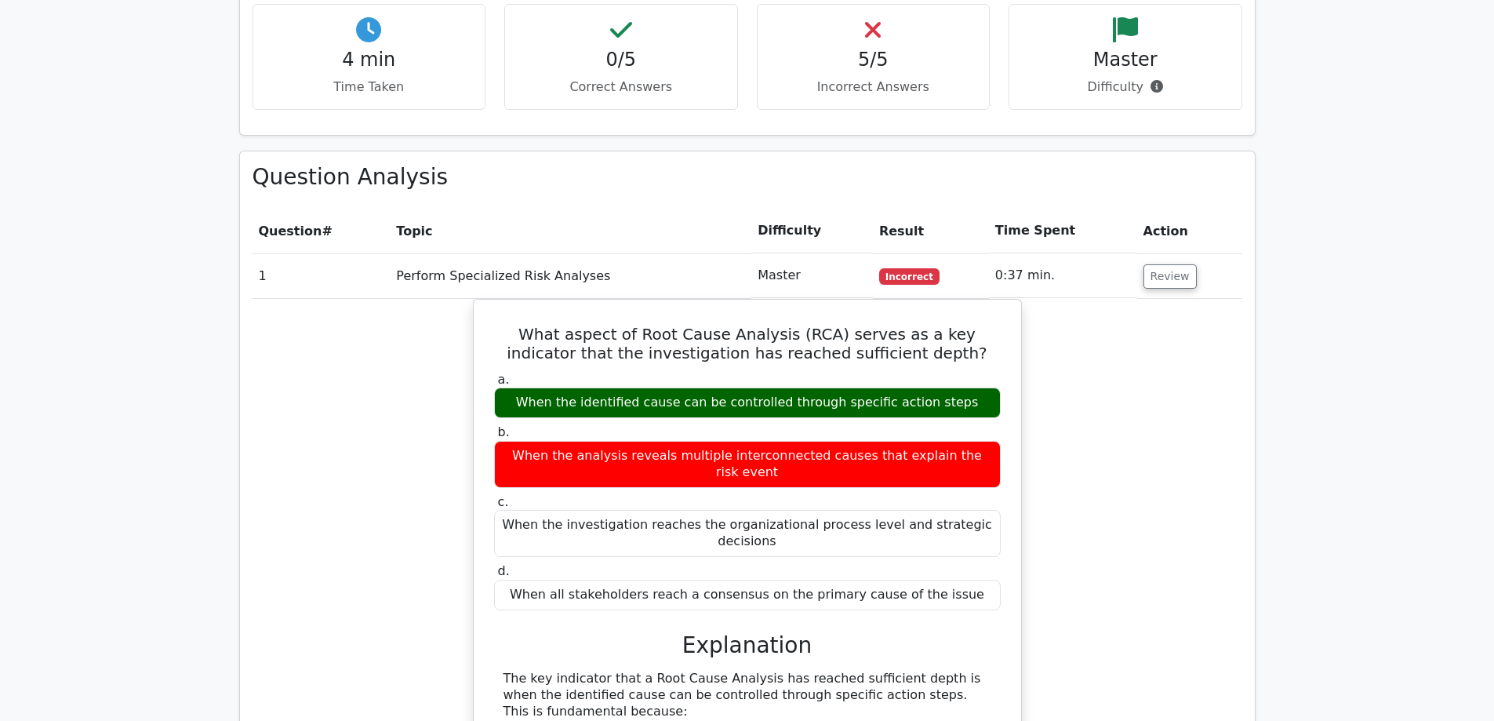
scroll to position [941, 0]
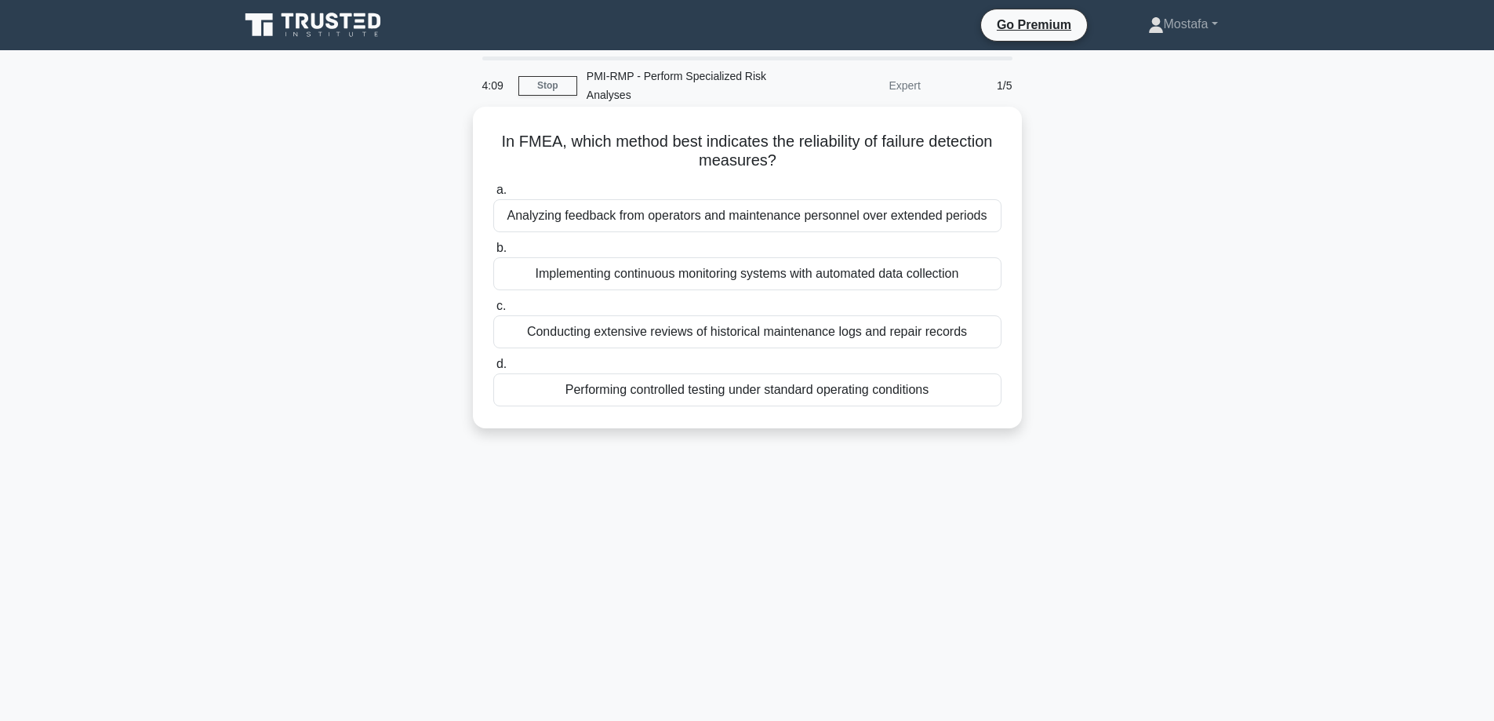
click at [993, 220] on div "Analyzing feedback from operators and maintenance personnel over extended perio…" at bounding box center [747, 215] width 508 height 33
click at [493, 195] on input "a. Analyzing feedback from operators and maintenance personnel over extended pe…" at bounding box center [493, 190] width 0 height 10
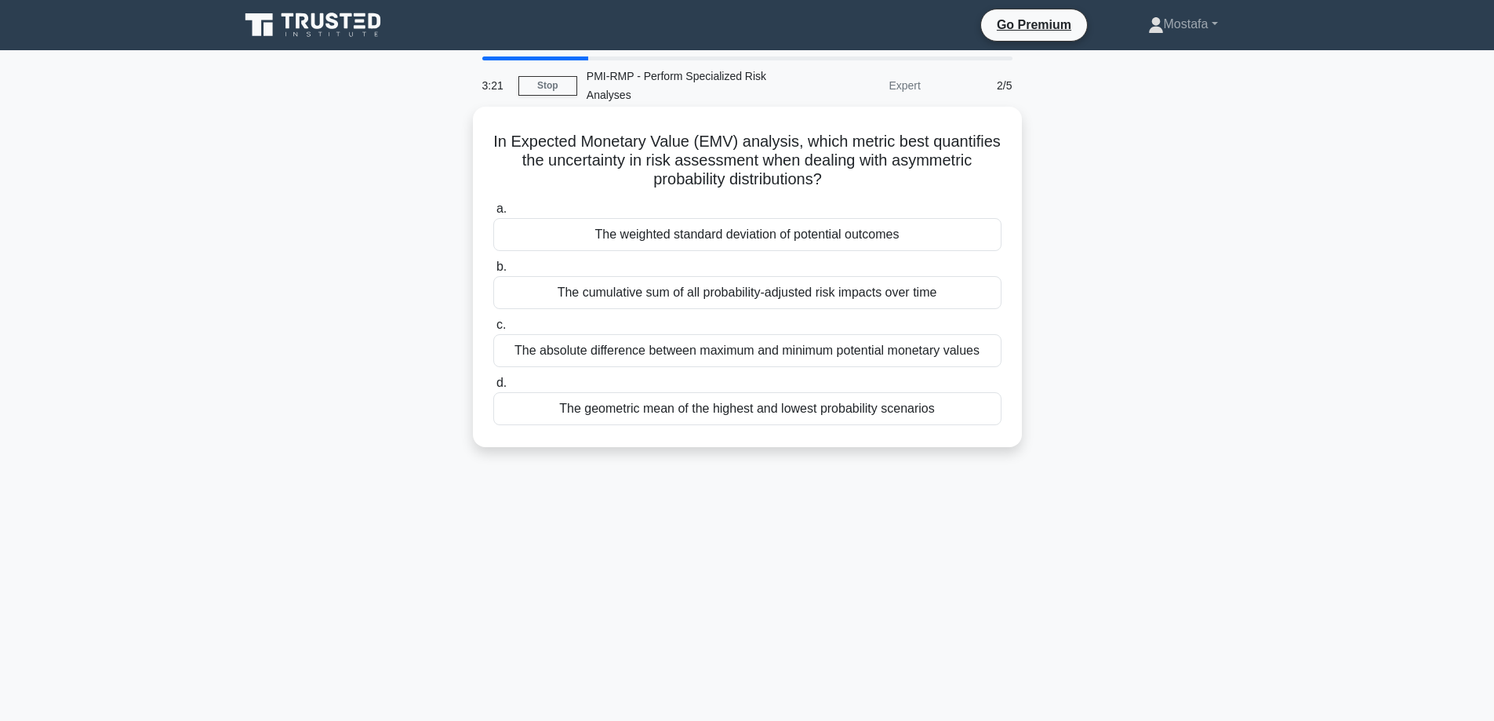
click at [993, 353] on div "The absolute difference between maximum and minimum potential monetary values" at bounding box center [747, 350] width 508 height 33
click at [493, 330] on input "c. The absolute difference between maximum and minimum potential monetary values" at bounding box center [493, 325] width 0 height 10
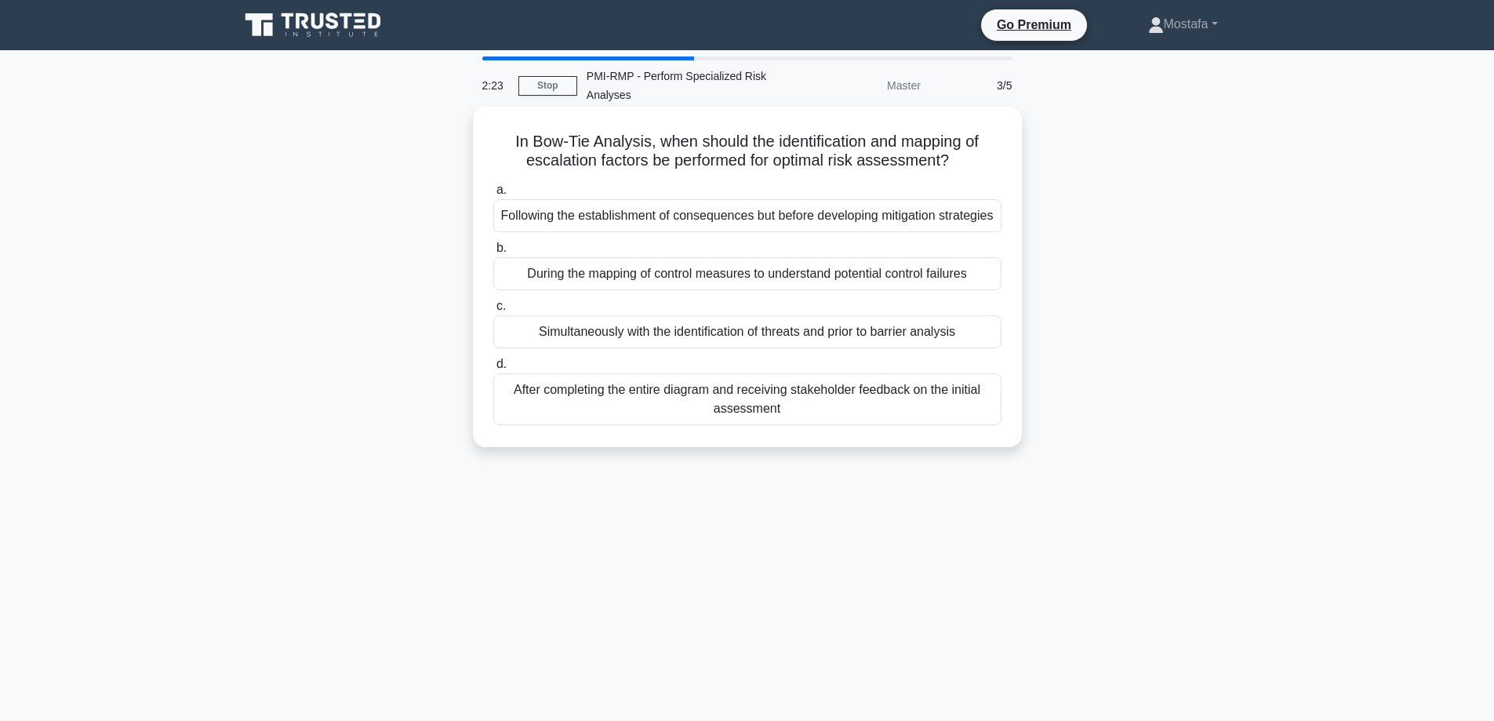
click at [976, 348] on div "Simultaneously with the identification of threats and prior to barrier analysis" at bounding box center [747, 331] width 508 height 33
click at [493, 311] on input "c. Simultaneously with the identification of threats and prior to barrier analy…" at bounding box center [493, 306] width 0 height 10
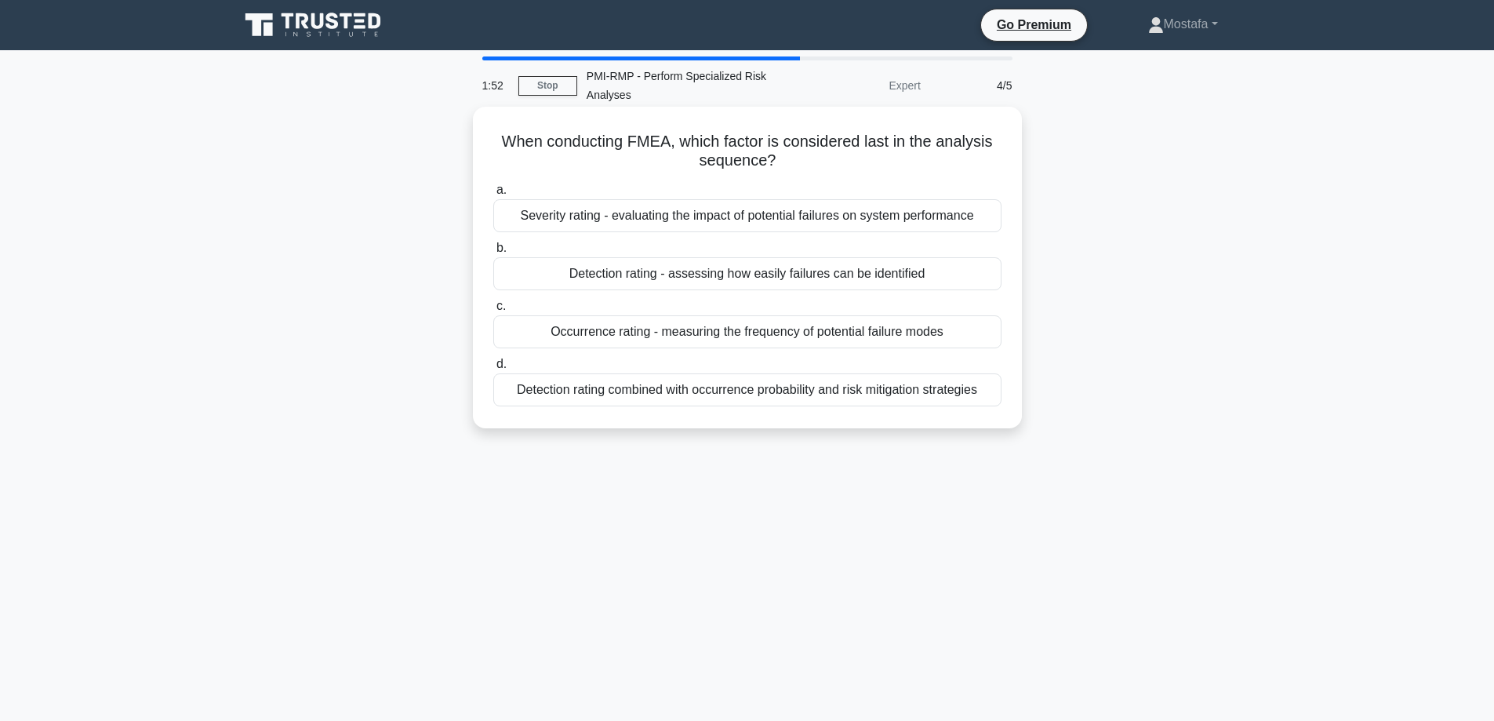
click at [986, 217] on div "Severity rating - evaluating the impact of potential failures on system perform…" at bounding box center [747, 215] width 508 height 33
click at [493, 195] on input "a. Severity rating - evaluating the impact of potential failures on system perf…" at bounding box center [493, 190] width 0 height 10
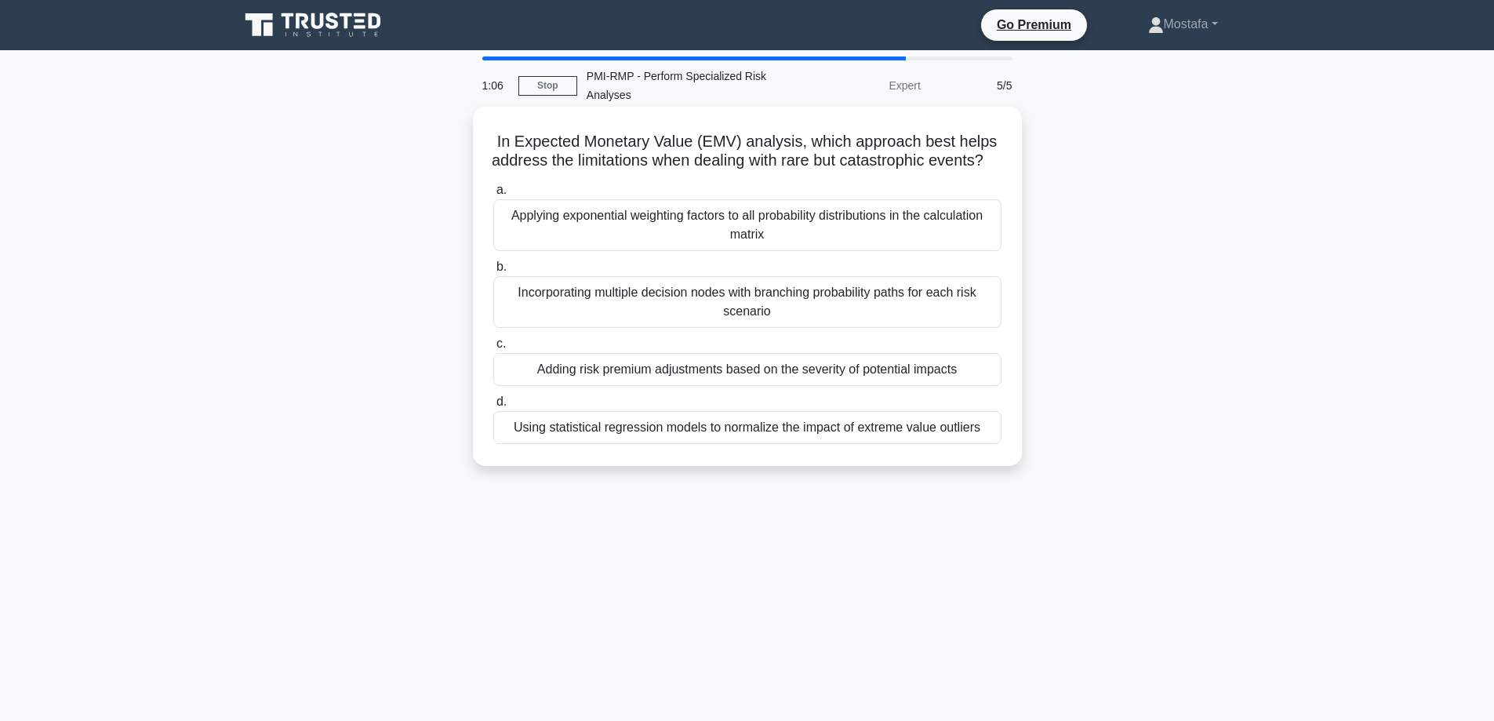
click at [980, 386] on div "Adding risk premium adjustments based on the severity of potential impacts" at bounding box center [747, 369] width 508 height 33
click at [493, 349] on input "c. Adding risk premium adjustments based on the severity of potential impacts" at bounding box center [493, 344] width 0 height 10
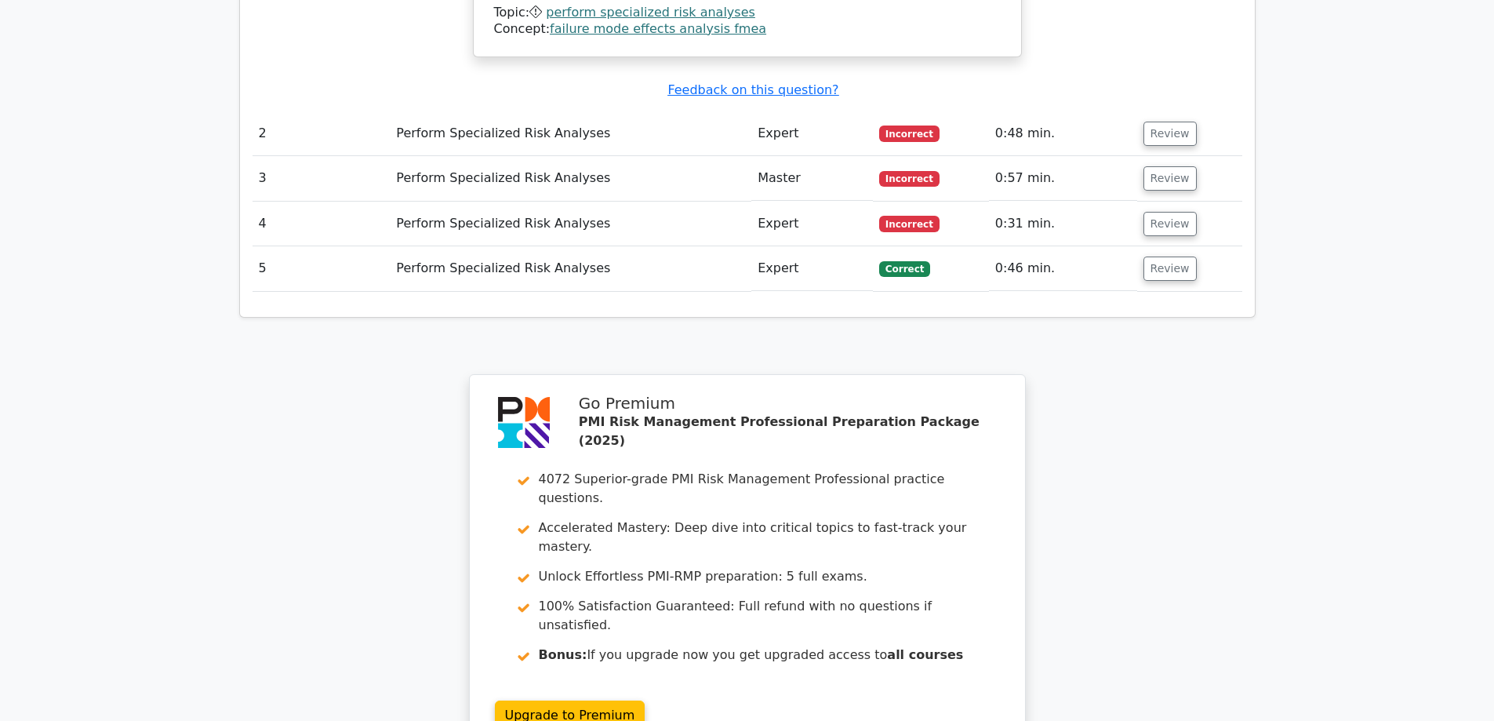
scroll to position [1856, 0]
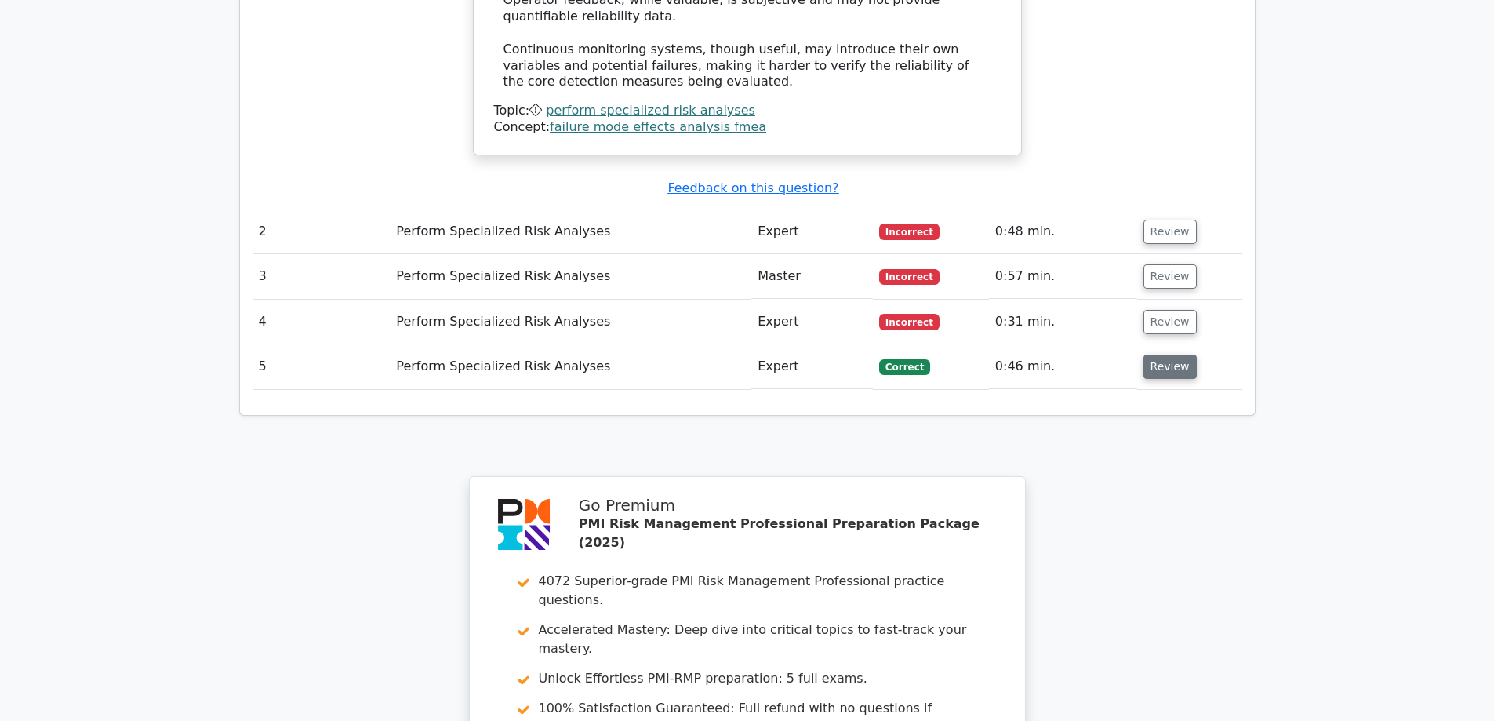
click at [1164, 354] on button "Review" at bounding box center [1169, 366] width 53 height 24
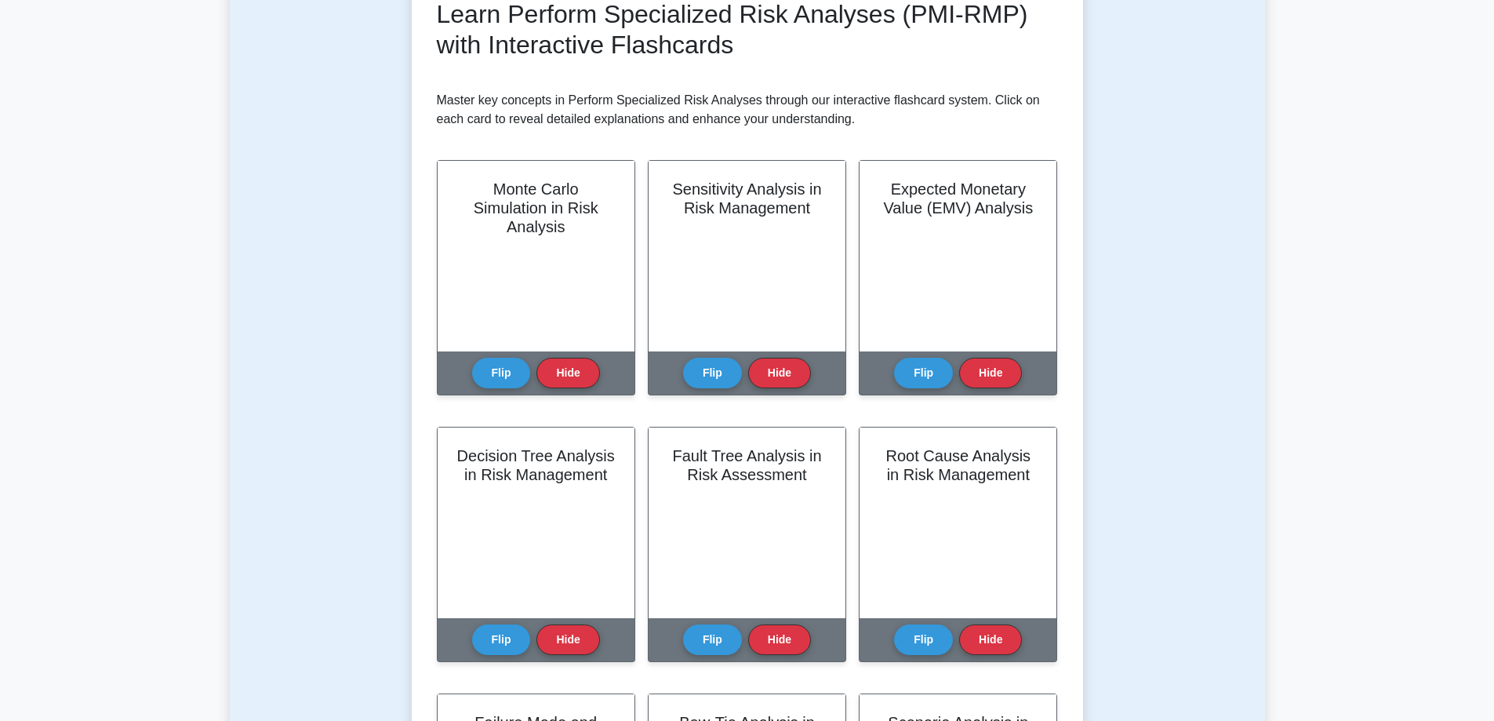
scroll to position [706, 0]
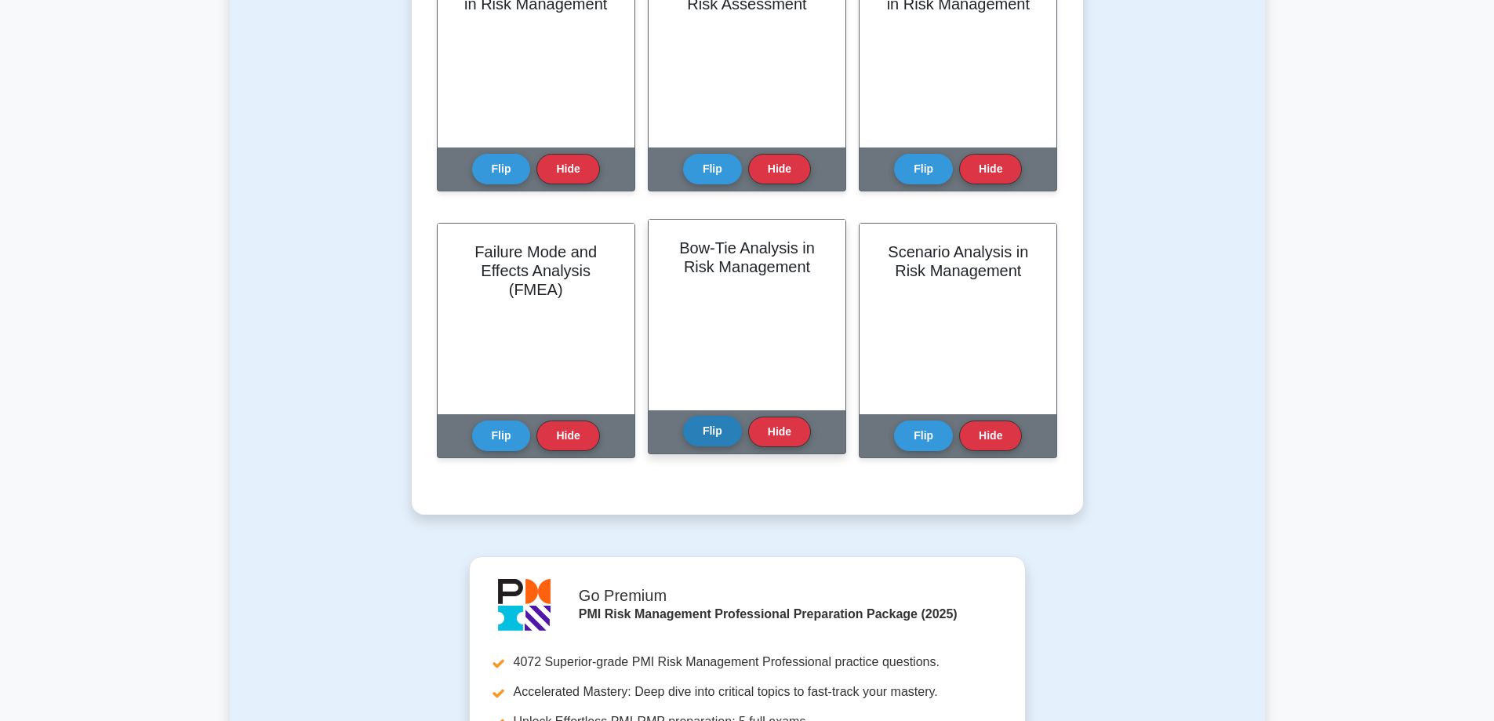
click at [711, 428] on button "Flip" at bounding box center [712, 431] width 59 height 31
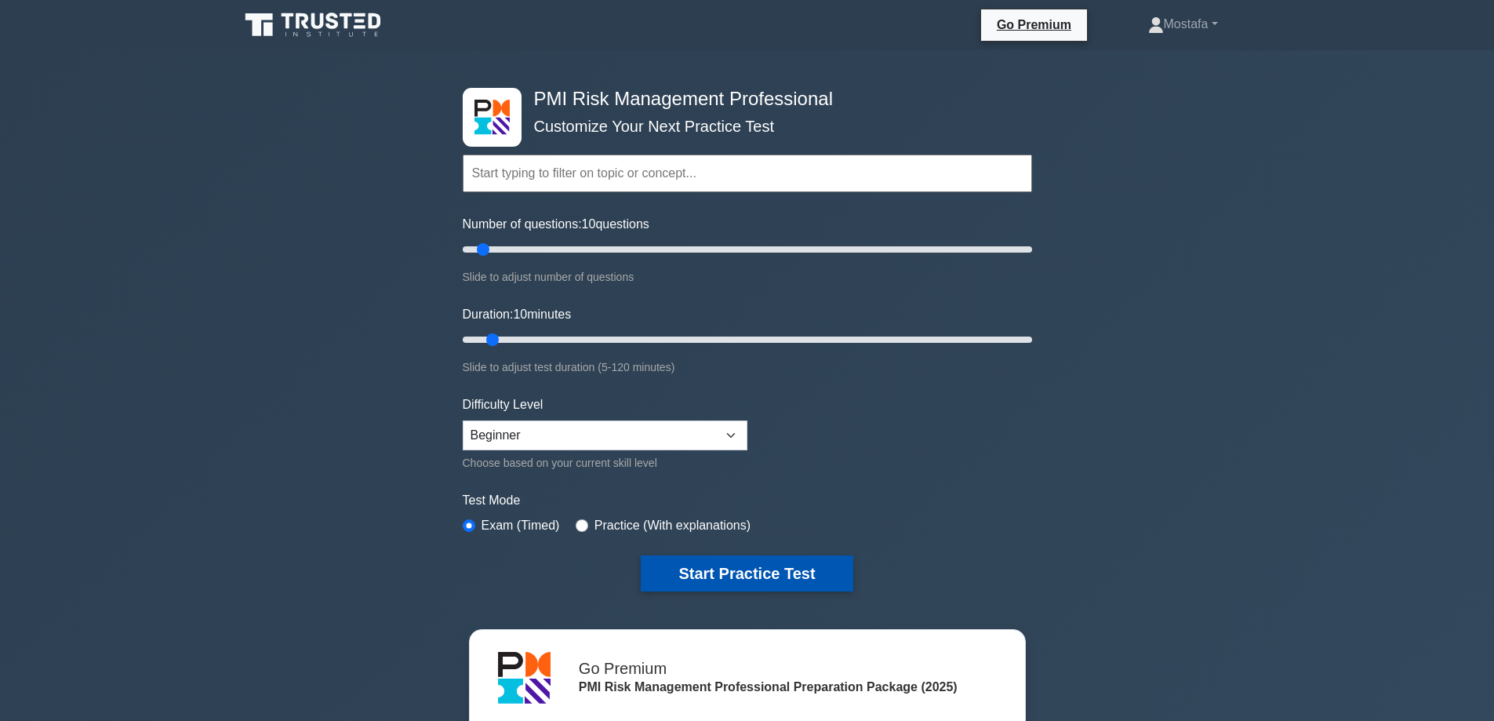
click at [835, 570] on button "Start Practice Test" at bounding box center [747, 573] width 212 height 36
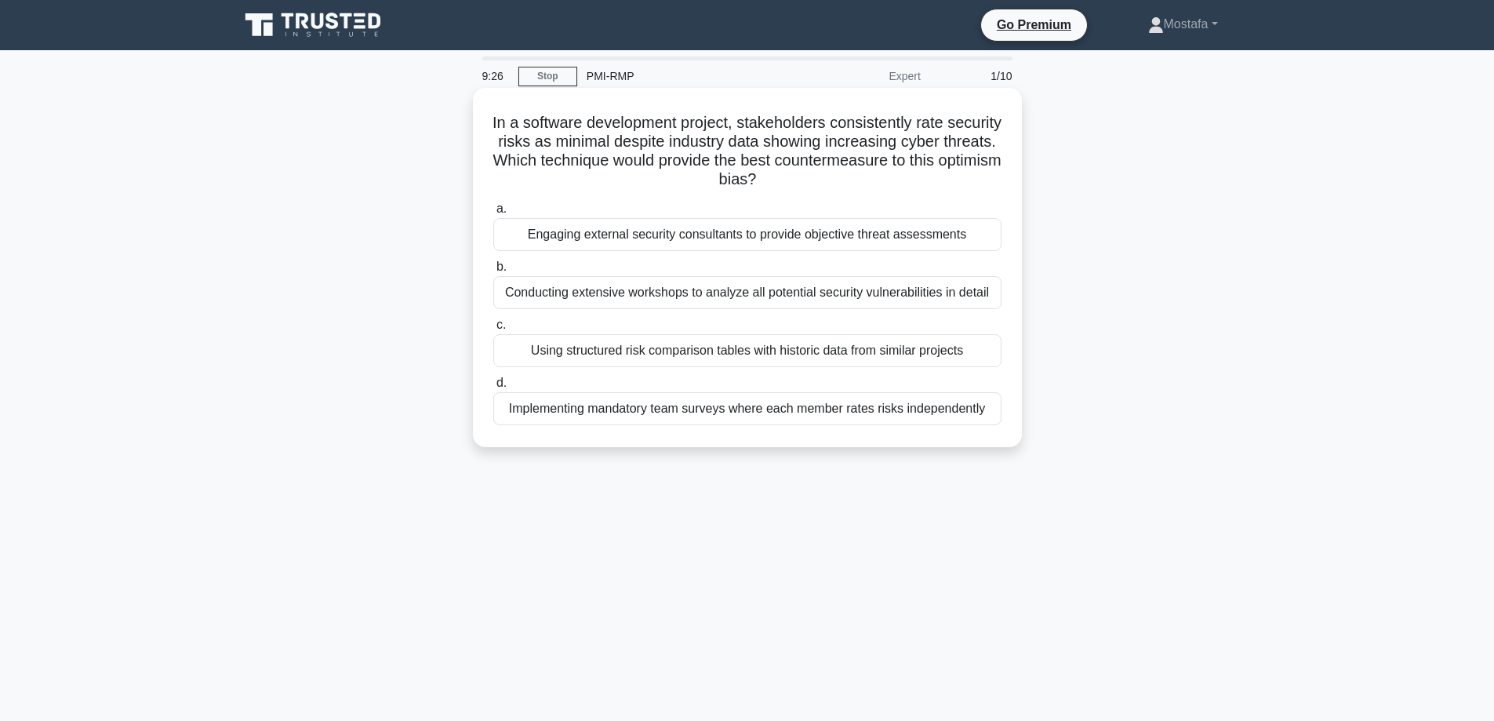
click at [988, 229] on div "Engaging external security consultants to provide objective threat assessments" at bounding box center [747, 234] width 508 height 33
click at [493, 214] on input "a. Engaging external security consultants to provide objective threat assessmen…" at bounding box center [493, 209] width 0 height 10
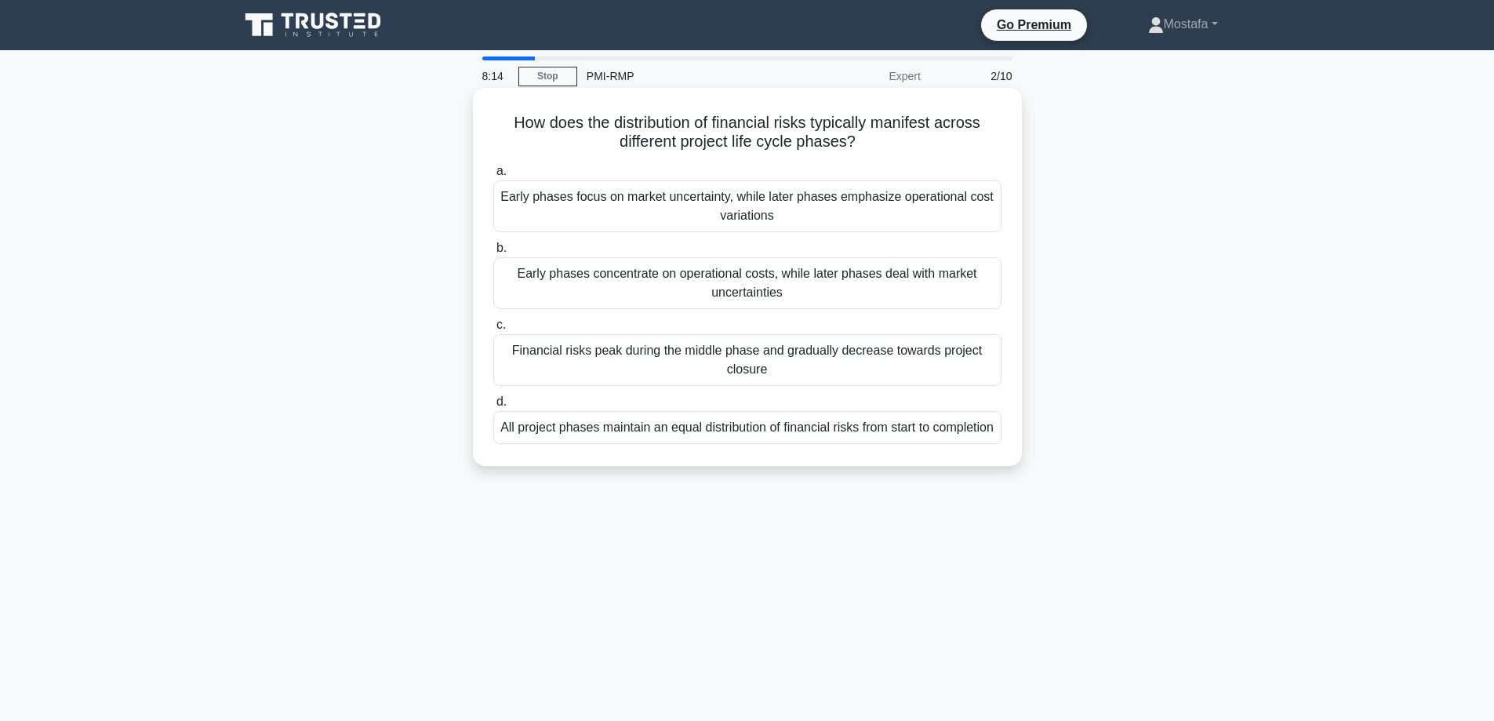
click at [987, 363] on div "Financial risks peak during the middle phase and gradually decrease towards pro…" at bounding box center [747, 360] width 508 height 52
click at [493, 330] on input "c. Financial risks peak during the middle phase and gradually decrease towards …" at bounding box center [493, 325] width 0 height 10
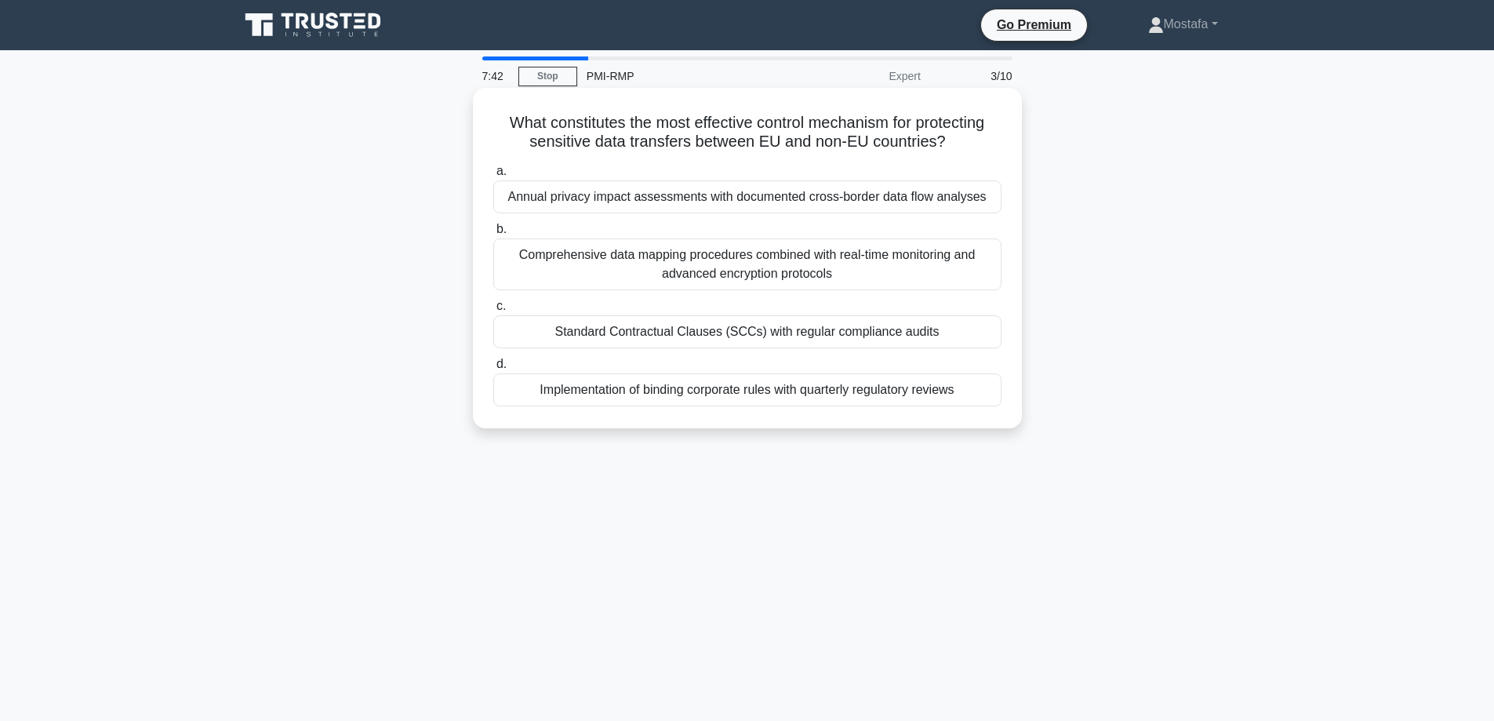
click at [993, 195] on div "Annual privacy impact assessments with documented cross-border data flow analys…" at bounding box center [747, 196] width 508 height 33
click at [493, 176] on input "a. Annual privacy impact assessments with documented cross-border data flow ana…" at bounding box center [493, 171] width 0 height 10
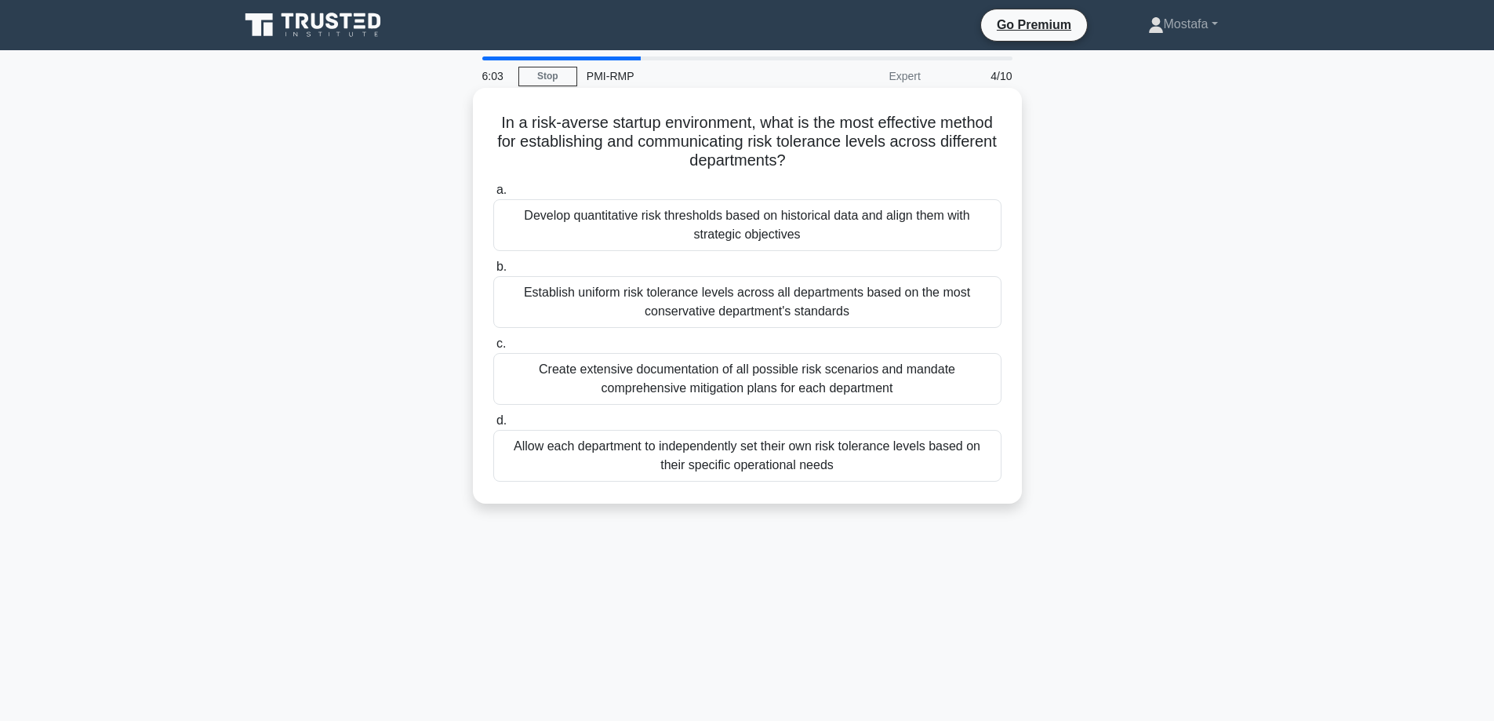
click at [989, 238] on div "Develop quantitative risk thresholds based on historical data and align them wi…" at bounding box center [747, 225] width 508 height 52
click at [493, 195] on input "a. Develop quantitative risk thresholds based on historical data and align them…" at bounding box center [493, 190] width 0 height 10
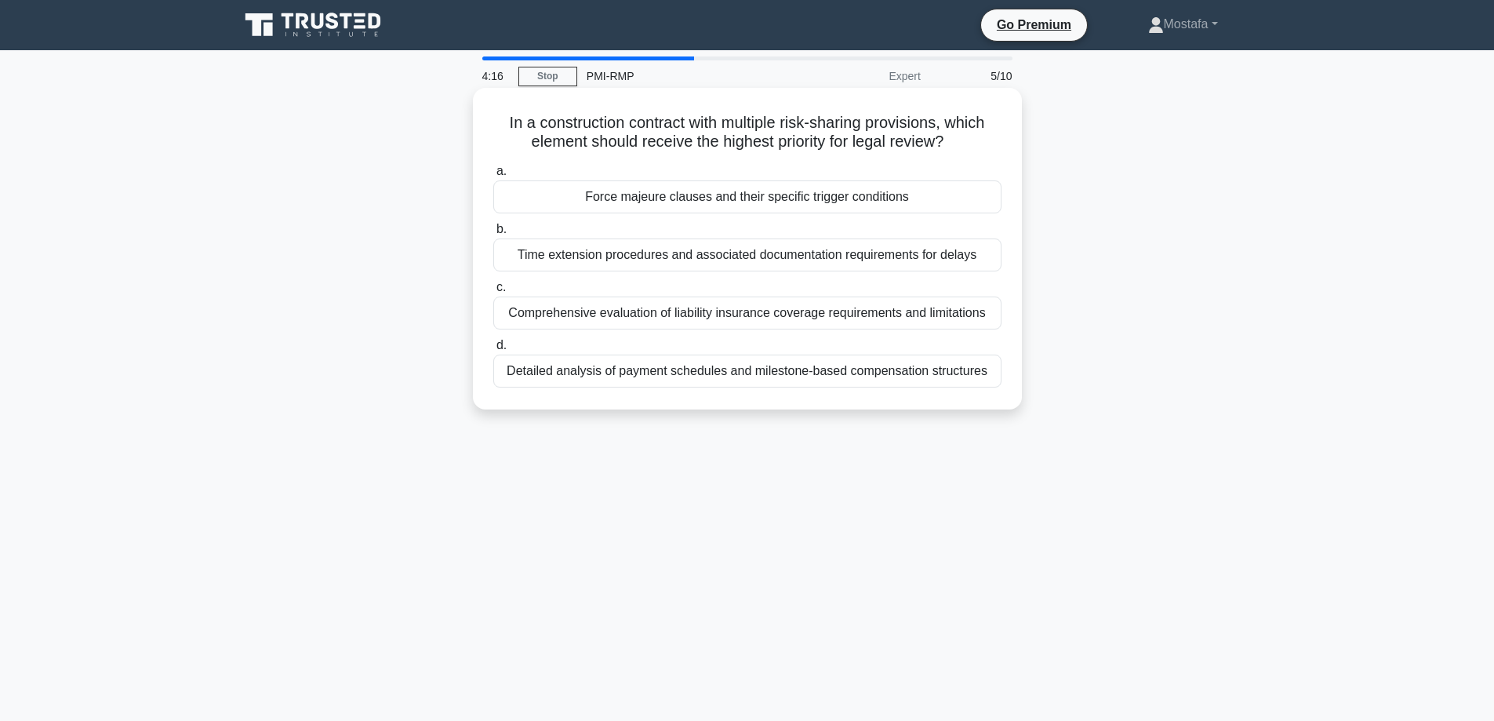
click at [987, 315] on div "Comprehensive evaluation of liability insurance coverage requirements and limit…" at bounding box center [747, 312] width 508 height 33
click at [493, 292] on input "c. Comprehensive evaluation of liability insurance coverage requirements and li…" at bounding box center [493, 287] width 0 height 10
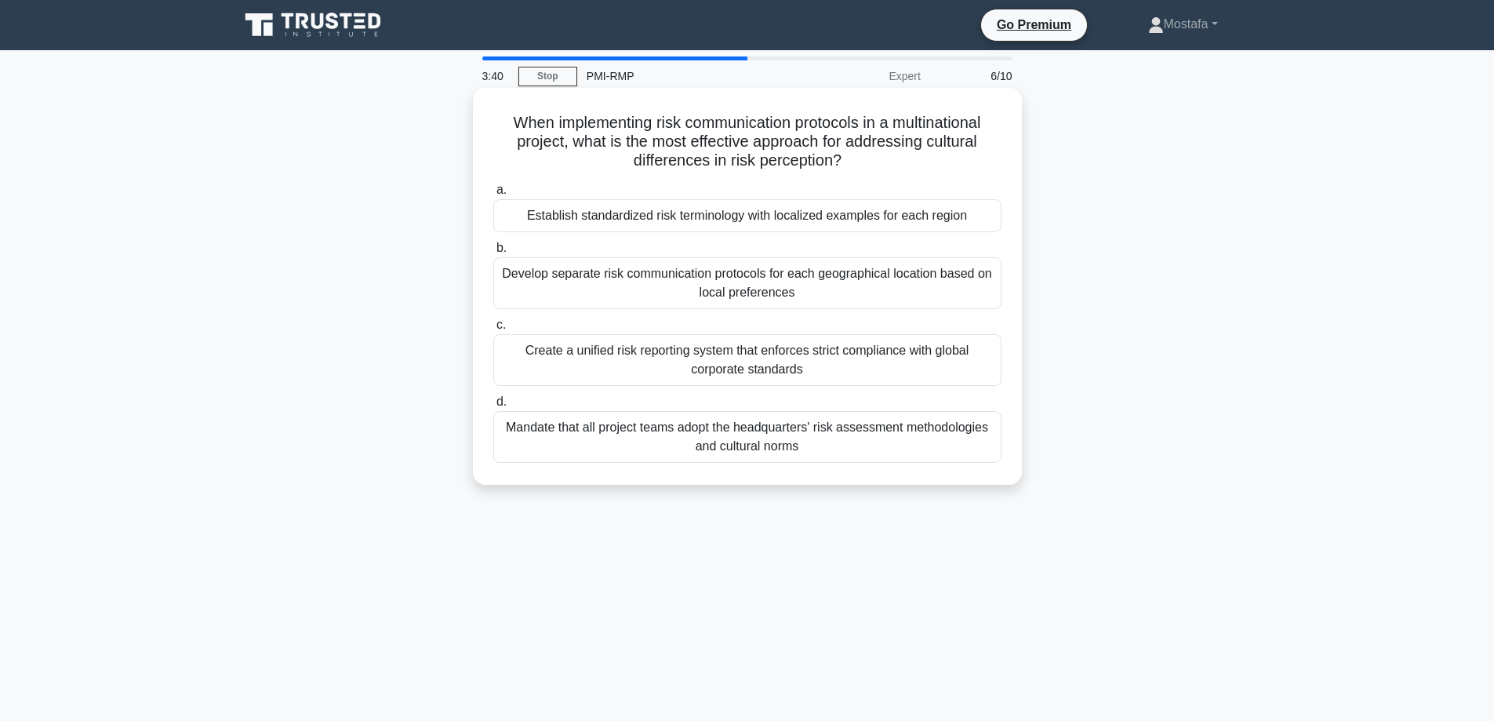
click at [983, 218] on div "Establish standardized risk terminology with localized examples for each region" at bounding box center [747, 215] width 508 height 33
click at [493, 195] on input "a. Establish standardized risk terminology with localized examples for each reg…" at bounding box center [493, 190] width 0 height 10
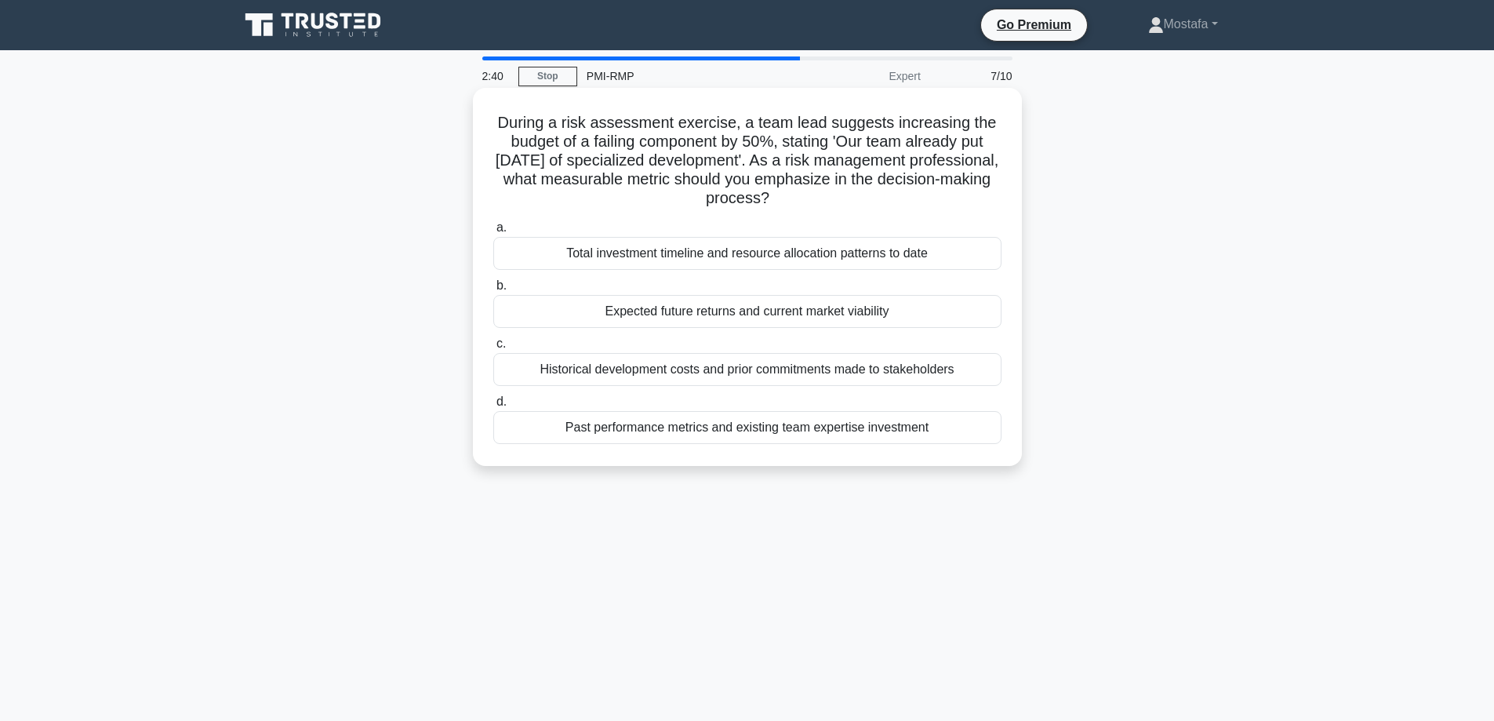
click at [986, 318] on div "Expected future returns and current market viability" at bounding box center [747, 311] width 508 height 33
click at [493, 291] on input "b. Expected future returns and current market viability" at bounding box center [493, 286] width 0 height 10
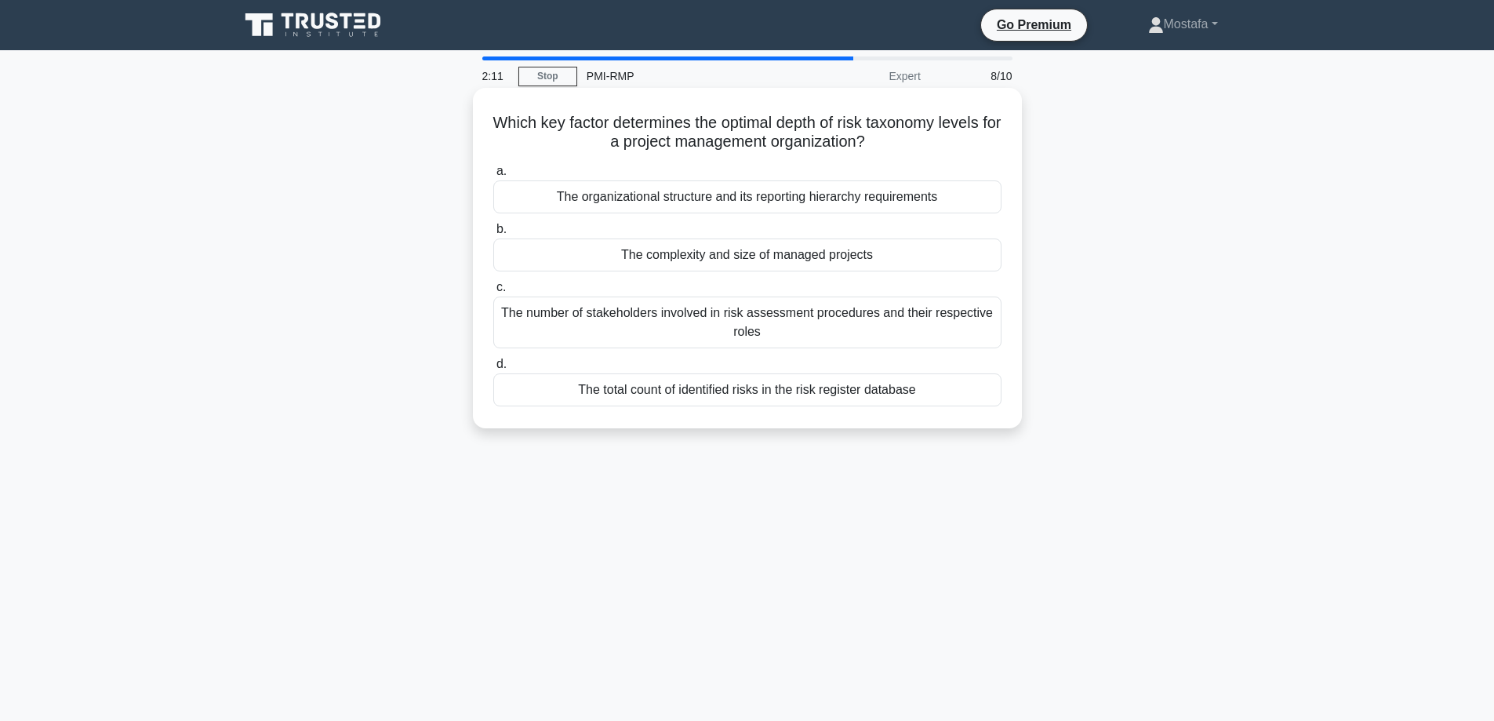
click at [964, 199] on div "The organizational structure and its reporting hierarchy requirements" at bounding box center [747, 196] width 508 height 33
click at [493, 176] on input "a. The organizational structure and its reporting hierarchy requirements" at bounding box center [493, 171] width 0 height 10
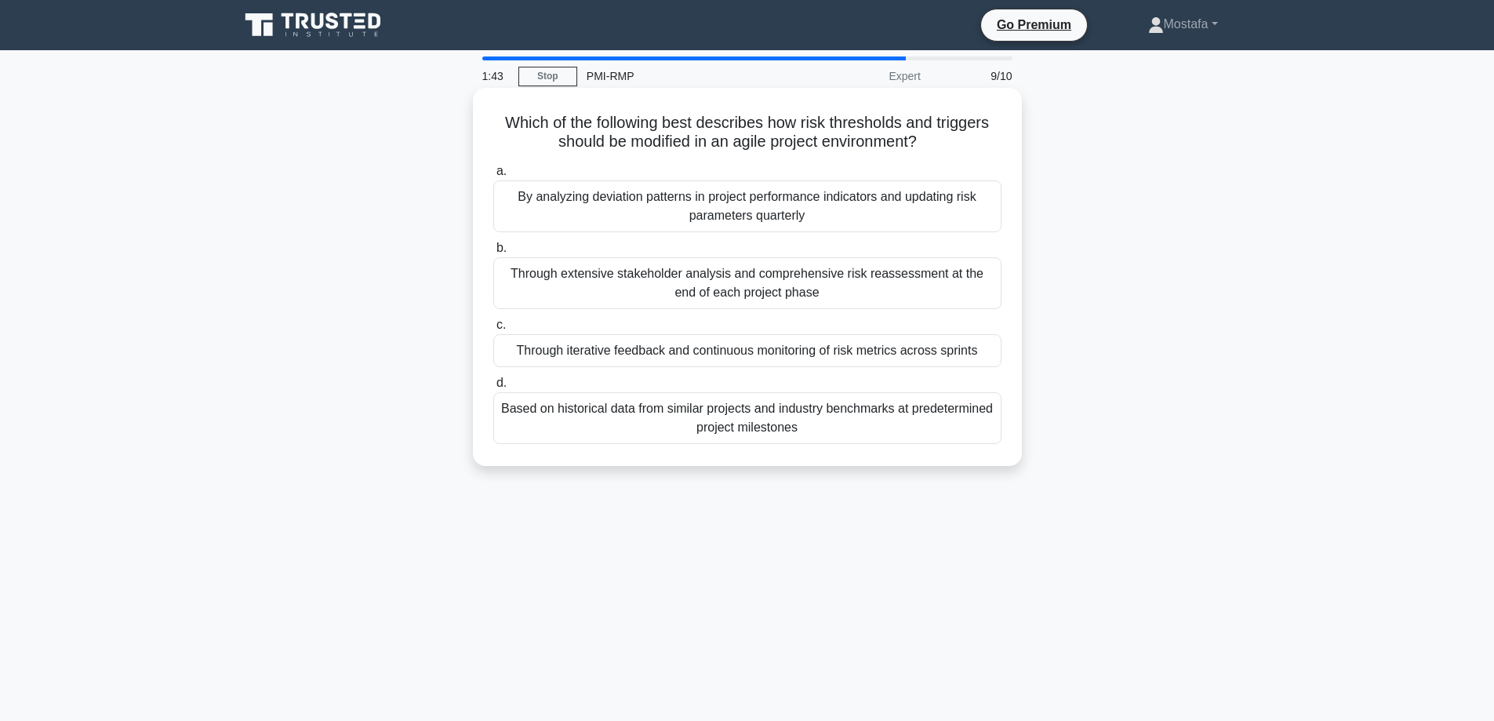
click at [992, 353] on div "Through iterative feedback and continuous monitoring of risk metrics across spr…" at bounding box center [747, 350] width 508 height 33
click at [493, 330] on input "c. Through iterative feedback and continuous monitoring of risk metrics across …" at bounding box center [493, 325] width 0 height 10
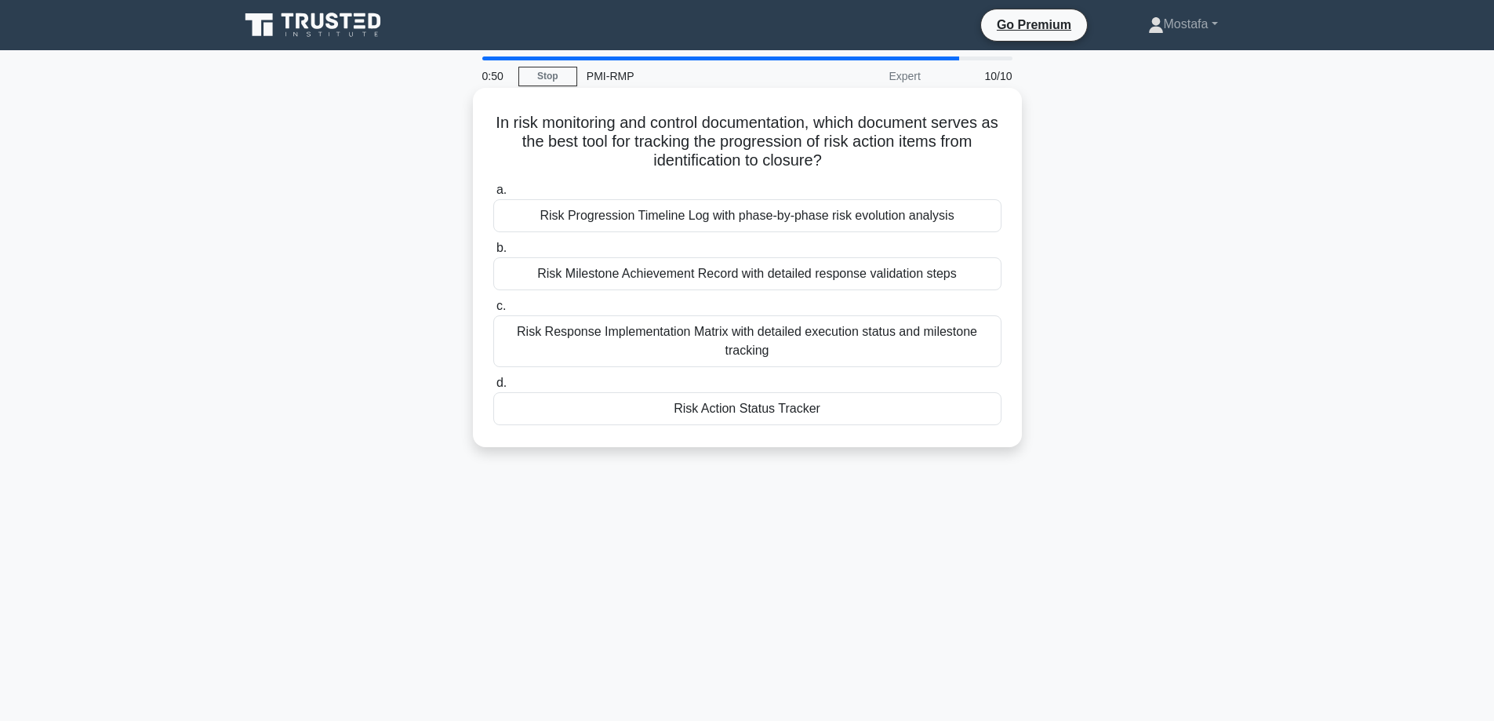
click at [960, 354] on div "Risk Response Implementation Matrix with detailed execution status and mileston…" at bounding box center [747, 341] width 508 height 52
click at [493, 311] on input "c. Risk Response Implementation Matrix with detailed execution status and miles…" at bounding box center [493, 306] width 0 height 10
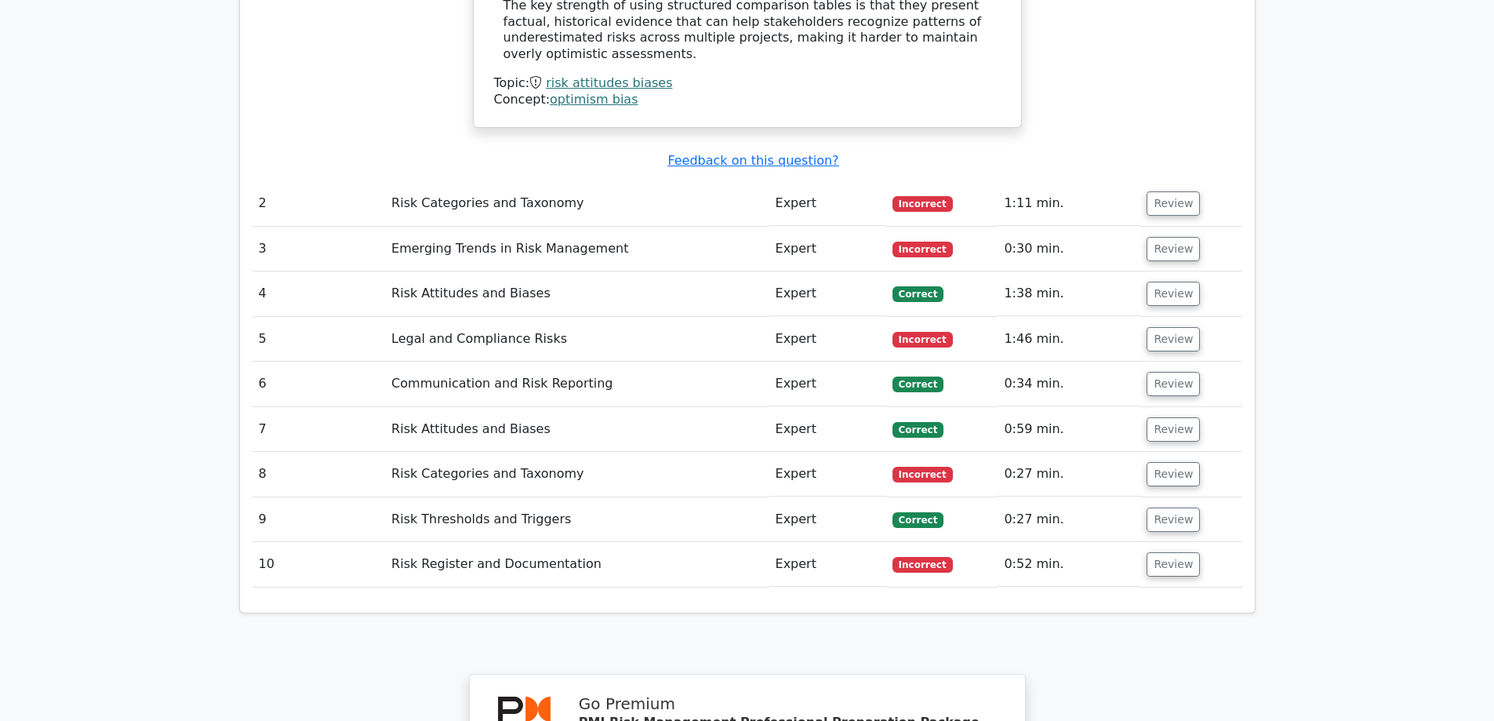
scroll to position [2274, 0]
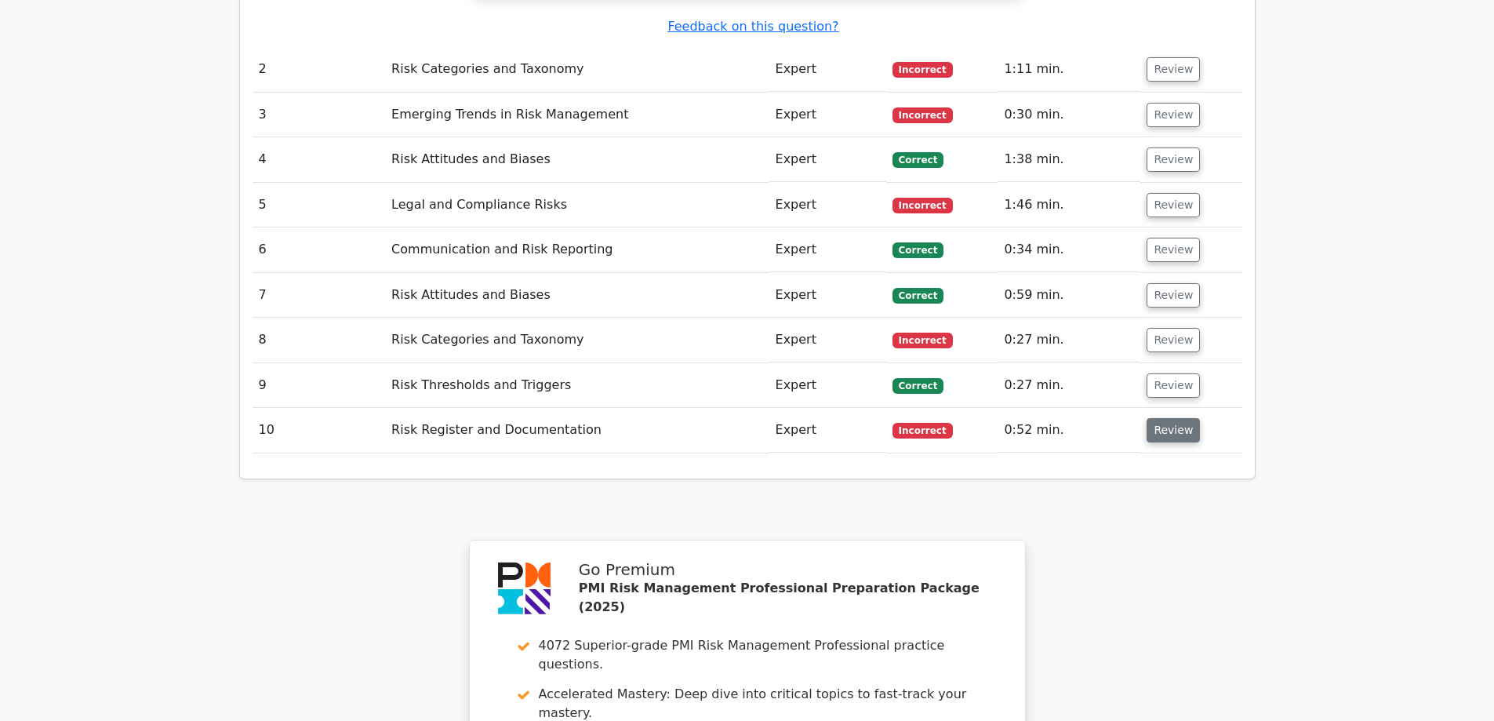
click at [1158, 418] on button "Review" at bounding box center [1172, 430] width 53 height 24
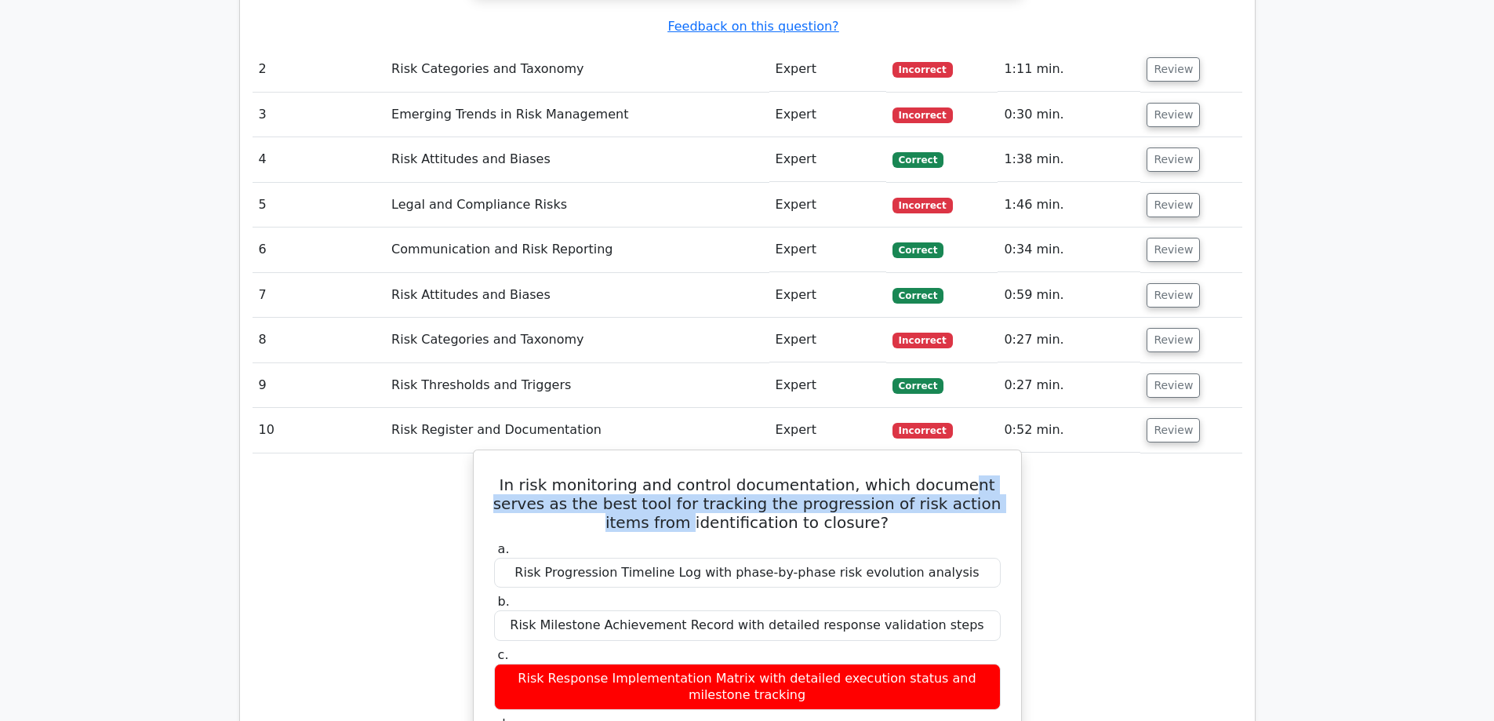
drag, startPoint x: 655, startPoint y: 405, endPoint x: 932, endPoint y: 359, distance: 280.5
click at [932, 475] on h5 "In risk monitoring and control documentation, which document serves as the best…" at bounding box center [747, 503] width 510 height 56
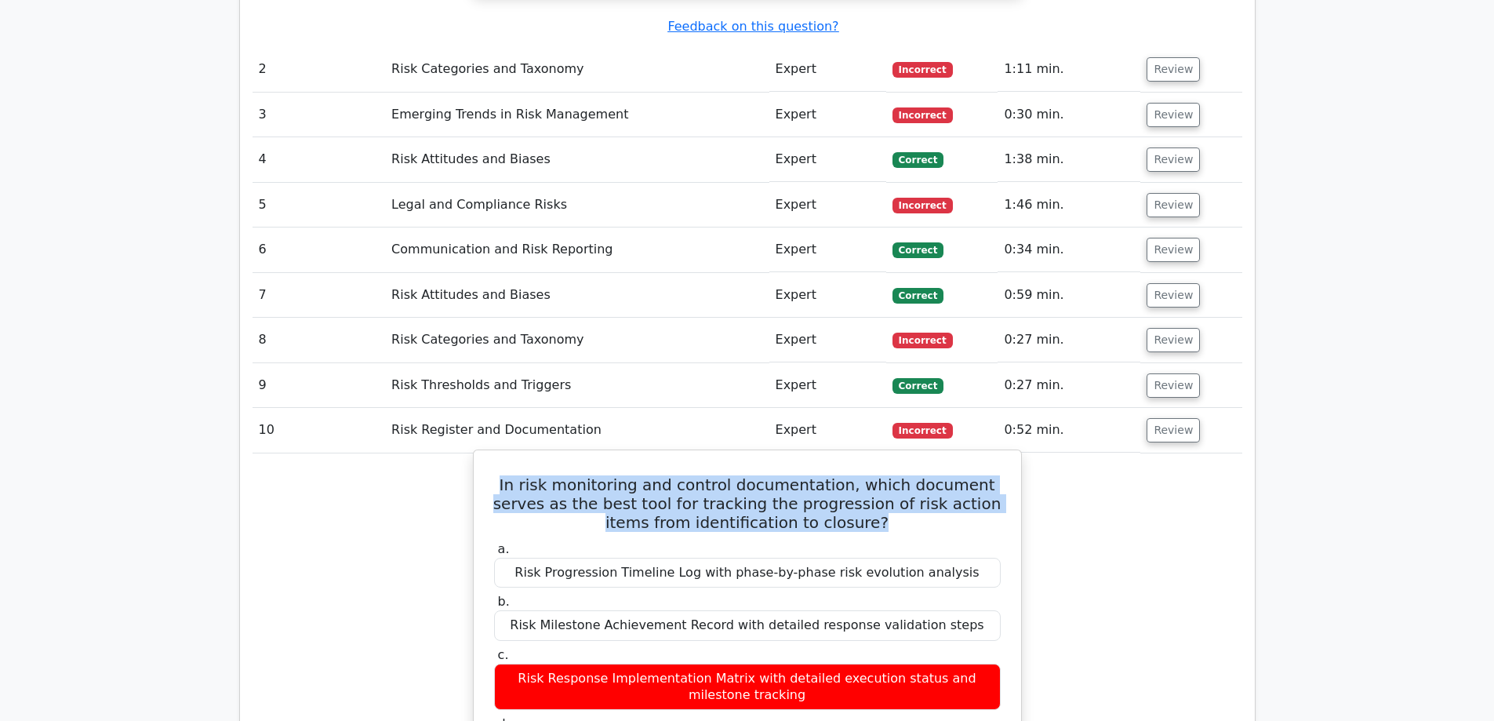
drag, startPoint x: 832, startPoint y: 401, endPoint x: 479, endPoint y: 362, distance: 355.0
copy h5 "In risk monitoring and control documentation, which document serves as the best…"
drag, startPoint x: 823, startPoint y: 626, endPoint x: 701, endPoint y: 628, distance: 122.3
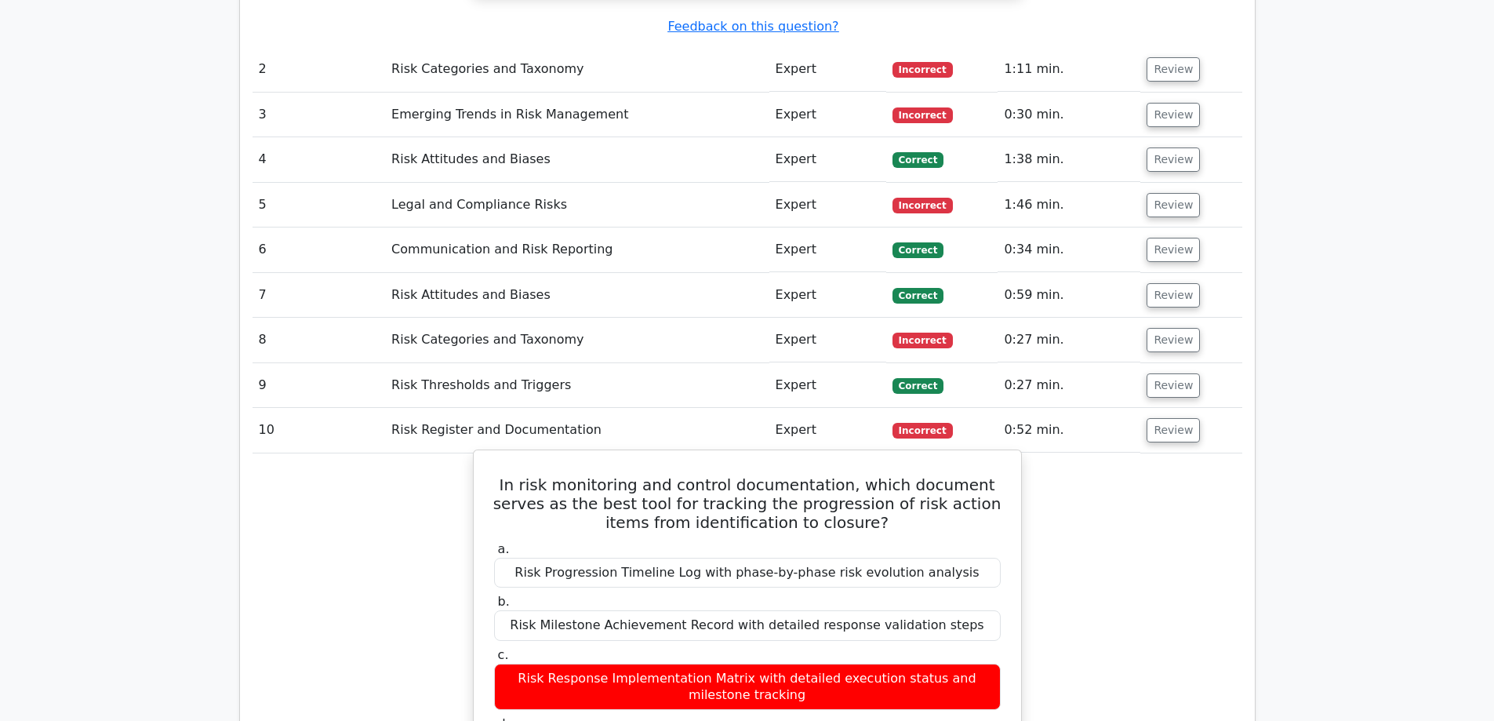
drag, startPoint x: 672, startPoint y: 628, endPoint x: 819, endPoint y: 637, distance: 146.9
copy div "Risk Action Status Tracker"
